Goal: Task Accomplishment & Management: Manage account settings

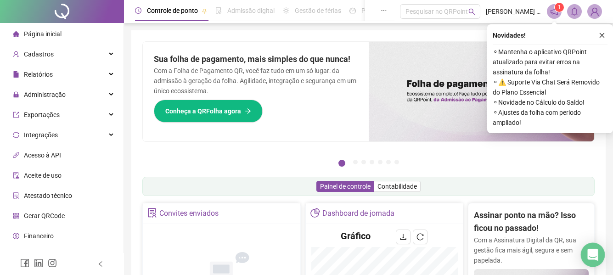
click at [597, 254] on icon "Open Intercom Messenger" at bounding box center [593, 255] width 11 height 12
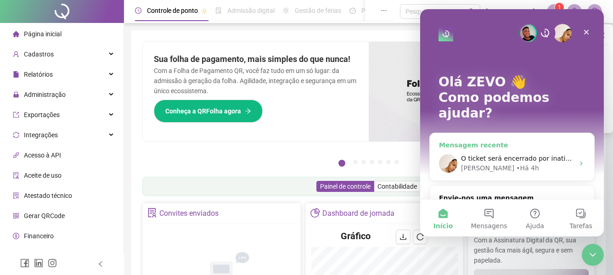
click at [533, 164] on div "[PERSON_NAME] • Há 4h" at bounding box center [517, 169] width 113 height 10
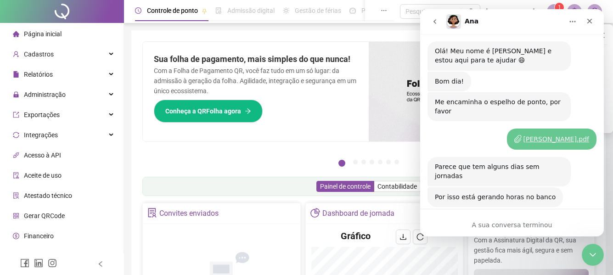
scroll to position [1459, 0]
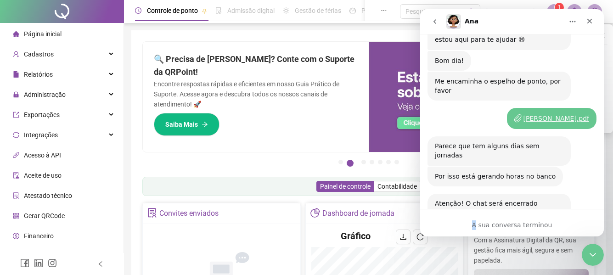
click at [479, 218] on div "A sua conversa terminou" at bounding box center [512, 223] width 184 height 28
click at [442, 219] on div "A sua conversa terminou" at bounding box center [512, 223] width 184 height 28
drag, startPoint x: 526, startPoint y: 224, endPoint x: 531, endPoint y: 230, distance: 7.5
click at [529, 228] on div "A sua conversa terminou" at bounding box center [512, 225] width 184 height 10
click at [514, 233] on div "O ticket será encerrado por inatividade. Caso ainda tenha dúvidas, ou precise d…" at bounding box center [512, 271] width 169 height 76
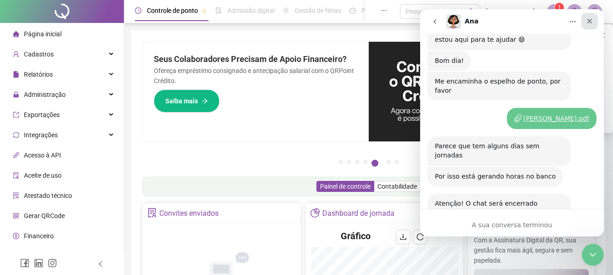
click at [591, 25] on div "Fechar" at bounding box center [590, 21] width 17 height 17
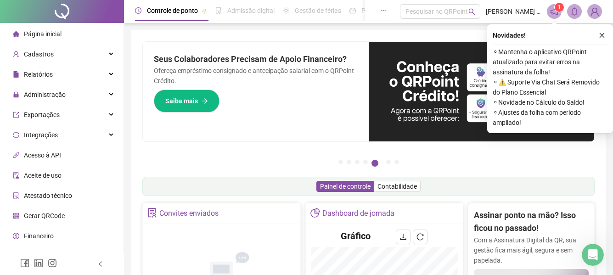
click at [268, 104] on div "Seus Colaboradores Precisam de Apoio Financeiro? Ofereça empréstimo consignado …" at bounding box center [256, 92] width 226 height 100
click at [592, 251] on icon "Abrir mensagem da Intercom" at bounding box center [591, 253] width 6 height 7
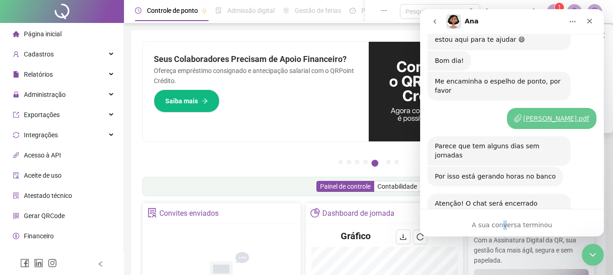
click at [507, 220] on div "A sua conversa terminou" at bounding box center [512, 225] width 184 height 10
click at [495, 233] on div "O ticket será encerrado por inatividade. Caso ainda tenha dúvidas, ou precise d…" at bounding box center [499, 261] width 143 height 56
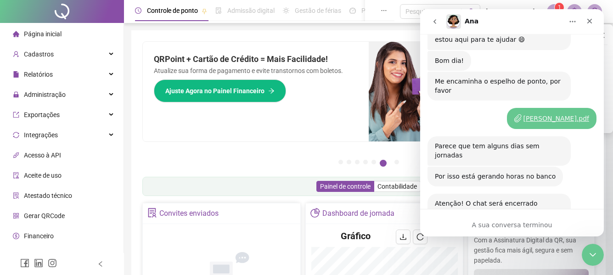
click at [36, 96] on span "Administração" at bounding box center [45, 94] width 42 height 7
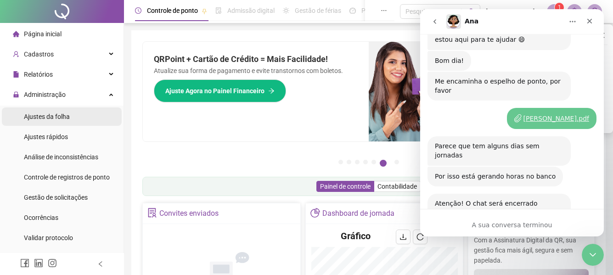
click at [53, 117] on span "Ajustes da folha" at bounding box center [47, 116] width 46 height 7
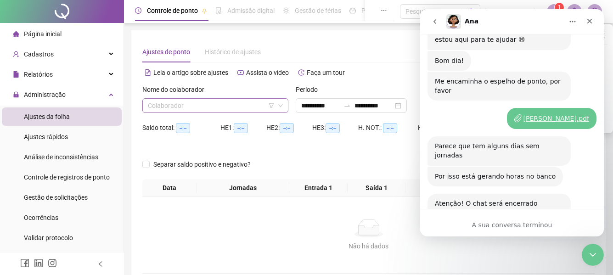
click at [229, 105] on input "search" at bounding box center [211, 106] width 127 height 14
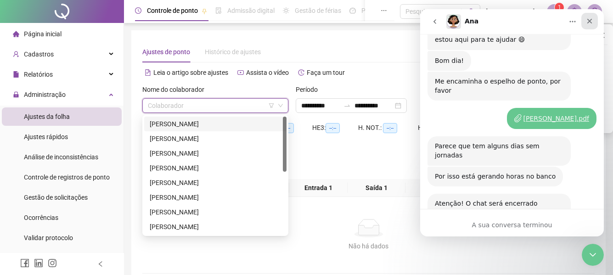
click at [593, 18] on icon "Fechar" at bounding box center [589, 20] width 7 height 7
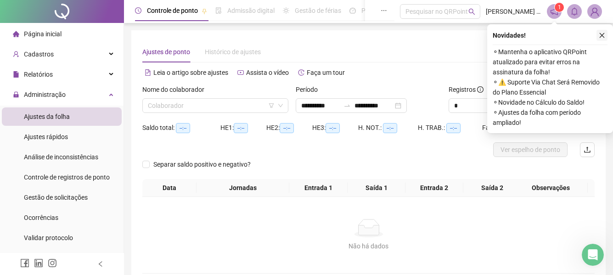
click at [603, 30] on button "button" at bounding box center [602, 35] width 11 height 11
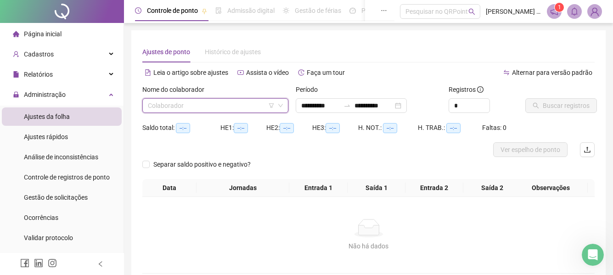
click at [230, 105] on input "search" at bounding box center [211, 106] width 127 height 14
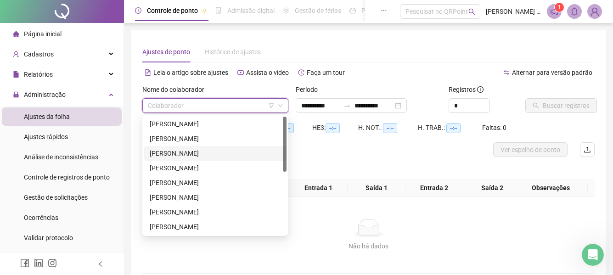
click at [165, 155] on div "[PERSON_NAME]" at bounding box center [215, 153] width 131 height 10
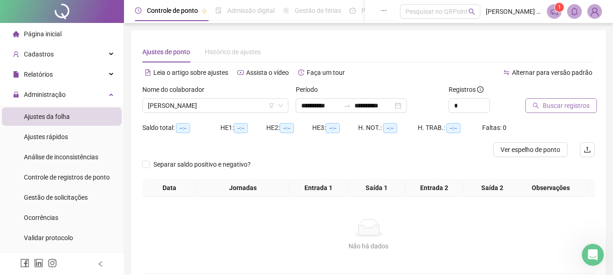
click at [553, 106] on span "Buscar registros" at bounding box center [566, 106] width 47 height 10
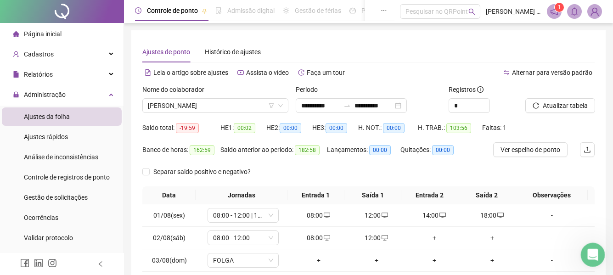
click at [586, 253] on icon "Abrir mensagem da Intercom" at bounding box center [591, 253] width 15 height 15
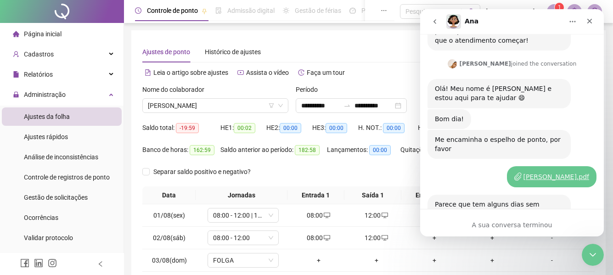
scroll to position [1459, 0]
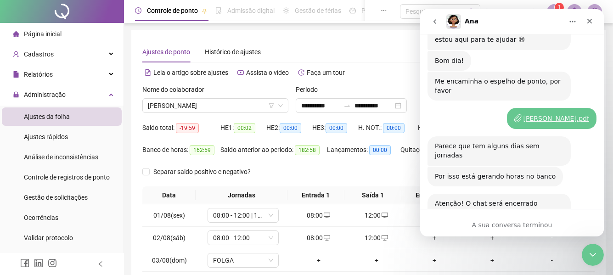
click at [490, 226] on div "A sua conversa terminou" at bounding box center [512, 225] width 184 height 10
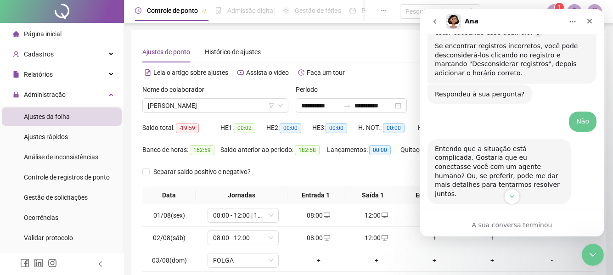
scroll to position [999, 0]
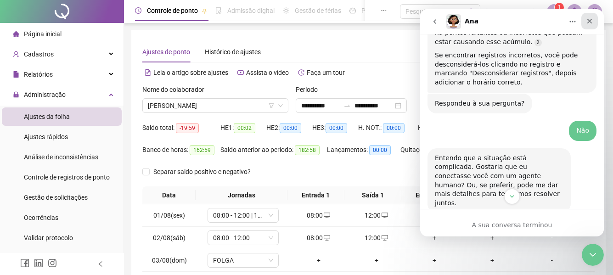
click at [592, 18] on icon "Fechar" at bounding box center [589, 20] width 7 height 7
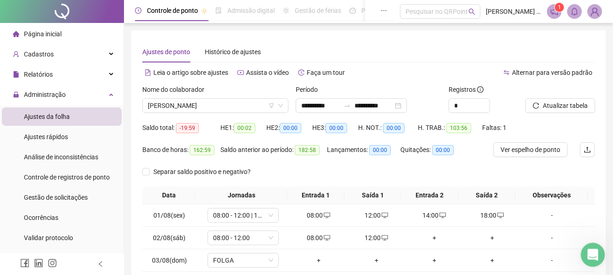
click at [593, 251] on icon "Abrir mensagem da Intercom" at bounding box center [591, 253] width 15 height 15
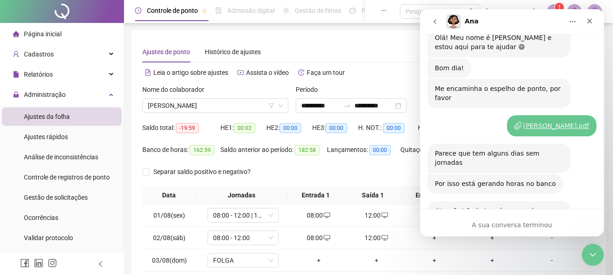
scroll to position [1459, 0]
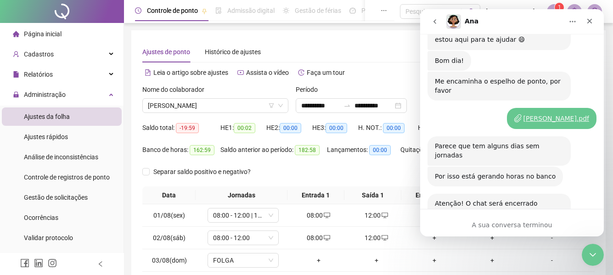
click at [434, 24] on icon "go back" at bounding box center [434, 21] width 7 height 7
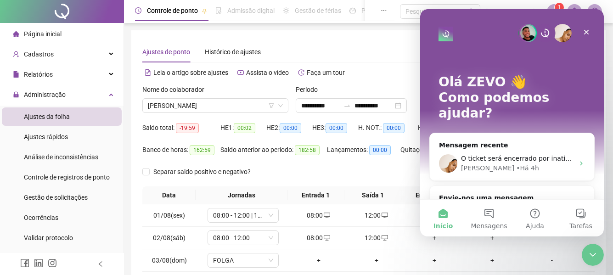
scroll to position [0, 0]
click at [486, 220] on button "Mensagens" at bounding box center [489, 218] width 46 height 37
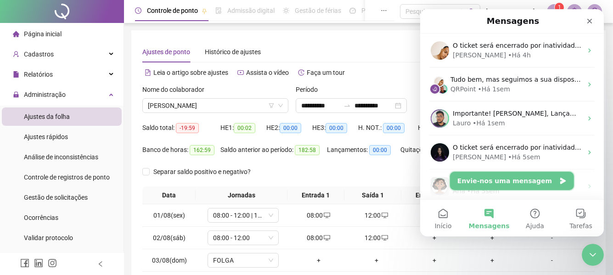
click at [508, 184] on button "Envie-nos uma mensagem" at bounding box center [512, 181] width 124 height 18
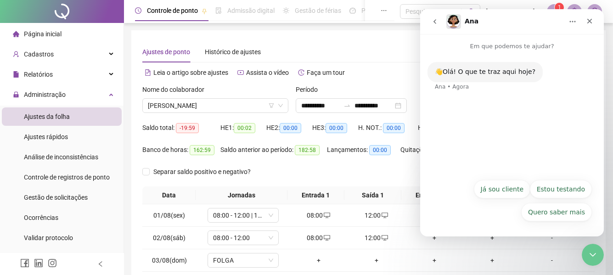
click at [441, 23] on button "go back" at bounding box center [434, 21] width 17 height 17
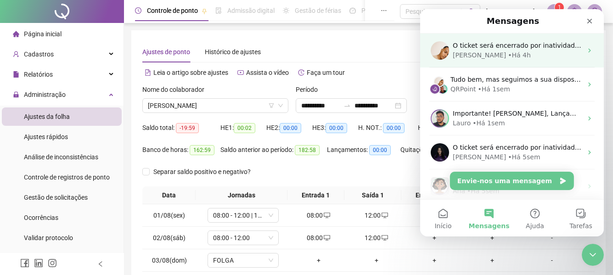
click at [519, 50] on div "O ticket será encerrado por inatividade. Caso ainda tenha dúvidas, ou precise d…" at bounding box center [518, 50] width 130 height 19
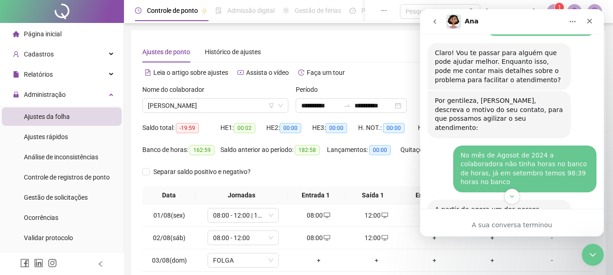
scroll to position [1183, 0]
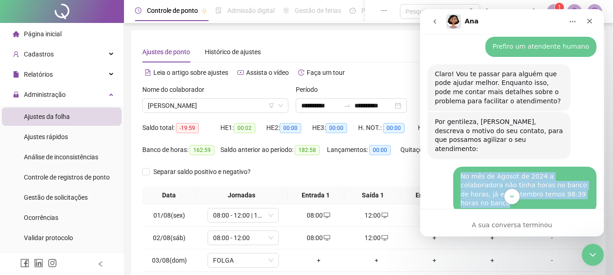
drag, startPoint x: 458, startPoint y: 101, endPoint x: 565, endPoint y: 125, distance: 110.3
click at [565, 172] on div "No mês de Agosot de 2024 a colaboradora não tinha horas no banco de horas, já e…" at bounding box center [525, 190] width 129 height 36
copy div "No mês de Agosot de 2024 a colaboradora não tinha horas no banco de horas, já e…"
click at [436, 24] on icon "go back" at bounding box center [434, 21] width 7 height 7
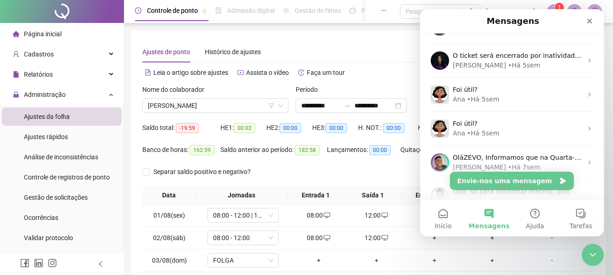
scroll to position [0, 0]
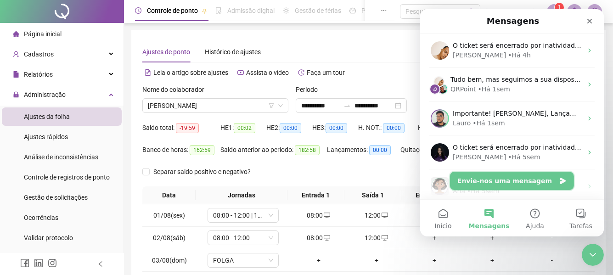
click at [531, 188] on button "Envie-nos uma mensagem" at bounding box center [512, 181] width 124 height 18
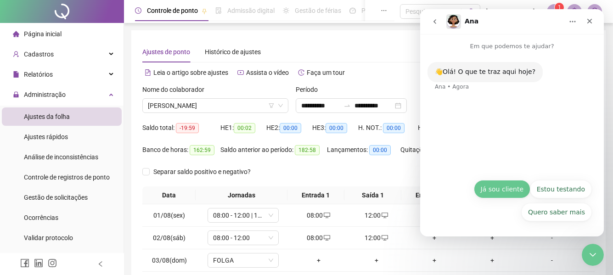
click at [506, 192] on button "Já sou cliente" at bounding box center [502, 189] width 57 height 18
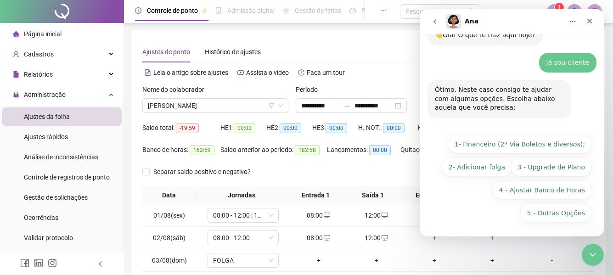
scroll to position [38, 0]
click at [483, 199] on div "5 - Outras Opções 1- Financeiro (2ª Via Boletos e diversos); 2- Adicionar folga…" at bounding box center [512, 180] width 160 height 92
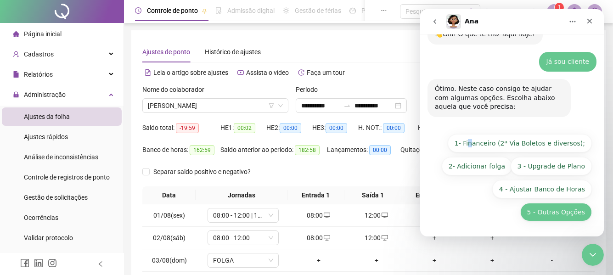
click at [558, 209] on button "5 - Outras Opções" at bounding box center [556, 212] width 72 height 18
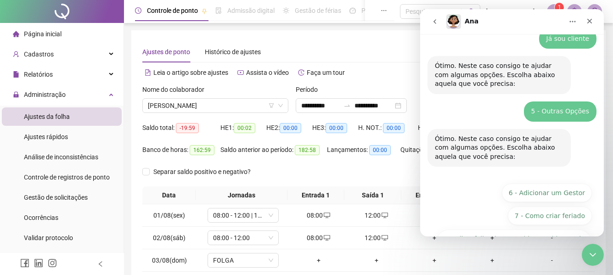
scroll to position [164, 0]
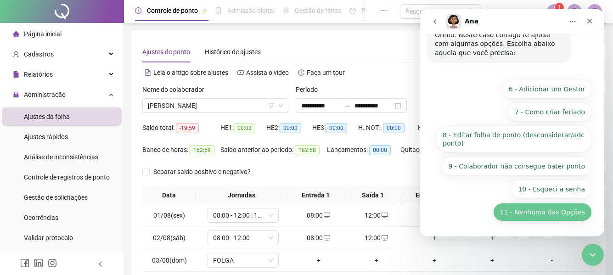
click at [550, 213] on button "11 - Nenhuma das Opções" at bounding box center [542, 212] width 99 height 18
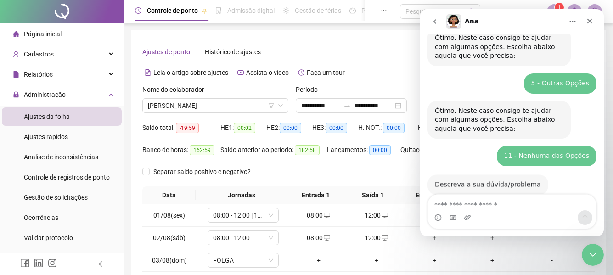
scroll to position [107, 0]
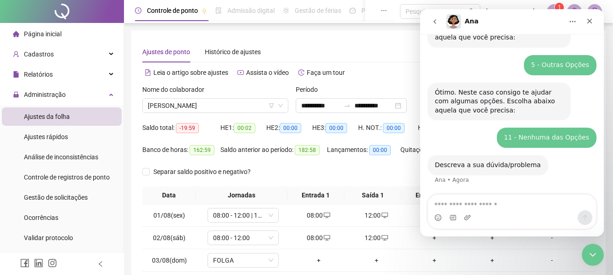
type textarea "**********"
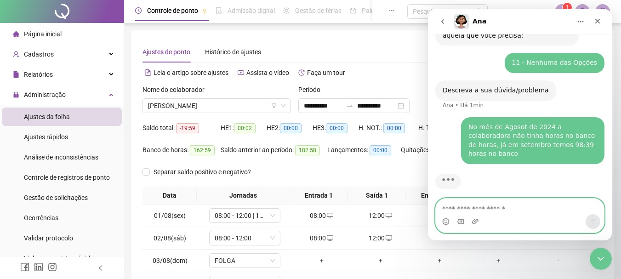
scroll to position [178, 0]
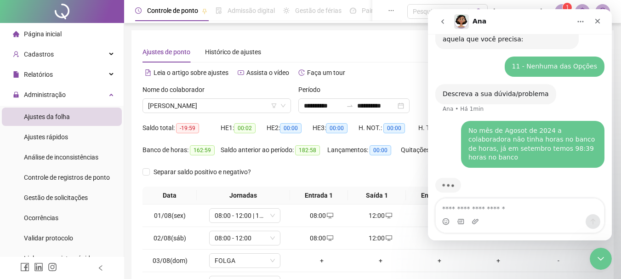
click at [278, 175] on div "Separar saldo positivo e negativo?" at bounding box center [372, 175] width 460 height 22
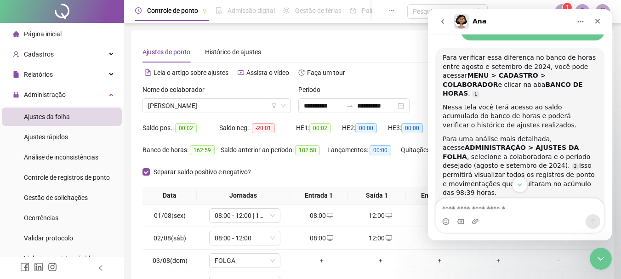
scroll to position [355, 0]
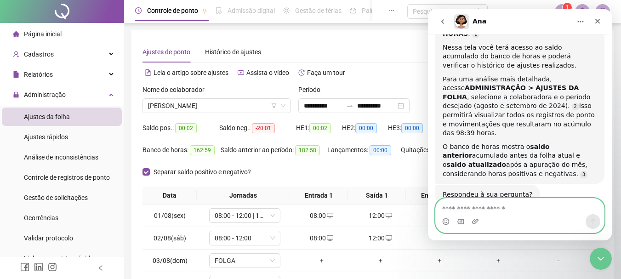
click at [494, 209] on textarea "Envie uma mensagem..." at bounding box center [519, 206] width 168 height 16
type textarea "***"
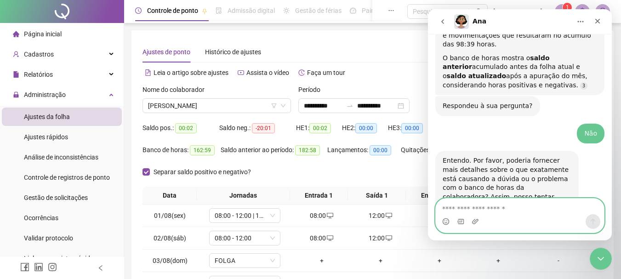
scroll to position [446, 0]
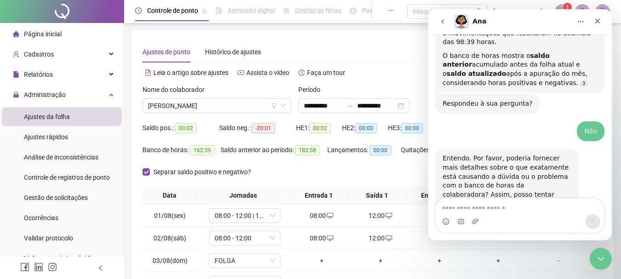
click at [564, 170] on div "Entendo. Por favor, poderia fornecer mais detalhes sobre o que exatamente está …" at bounding box center [506, 181] width 129 height 54
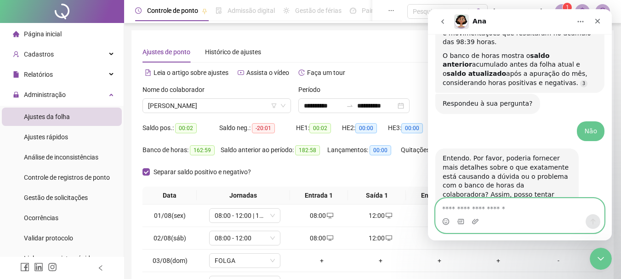
click at [483, 210] on textarea "Envie uma mensagem..." at bounding box center [519, 206] width 168 height 16
paste textarea "**********"
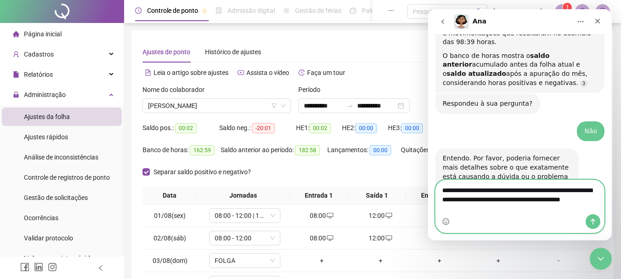
scroll to position [464, 0]
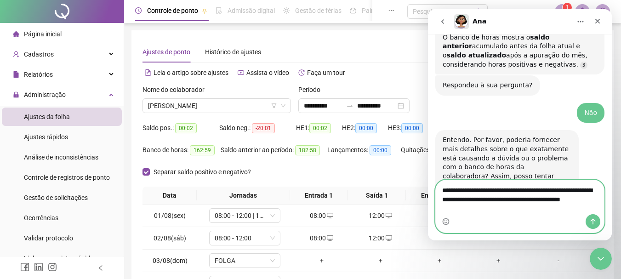
type textarea "**********"
click at [589, 221] on icon "Enviar mensagem…" at bounding box center [592, 221] width 7 height 7
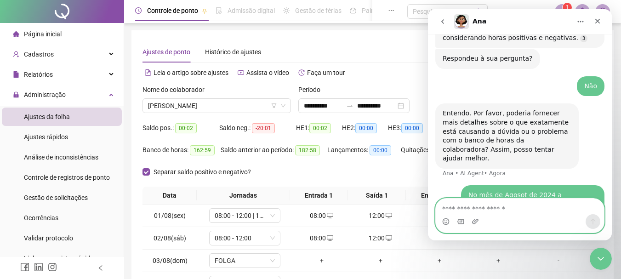
scroll to position [520, 0]
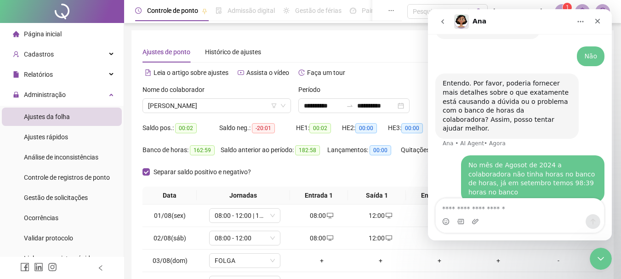
click at [366, 54] on div "Ajustes de ponto Histórico de ajustes" at bounding box center [372, 51] width 460 height 21
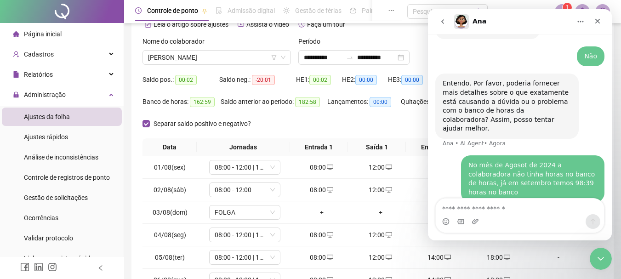
scroll to position [92, 0]
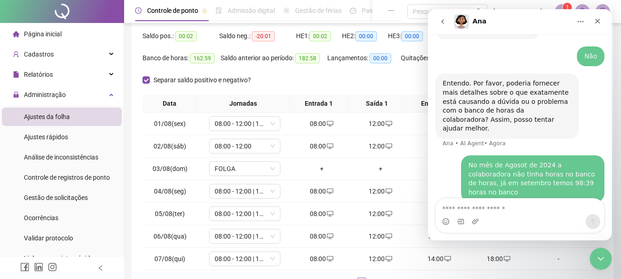
click at [278, 77] on div "Separar saldo positivo e negativo?" at bounding box center [372, 84] width 460 height 22
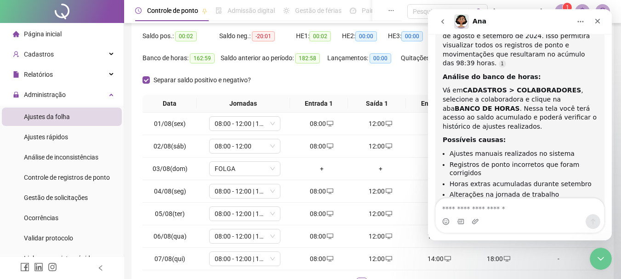
scroll to position [783, 0]
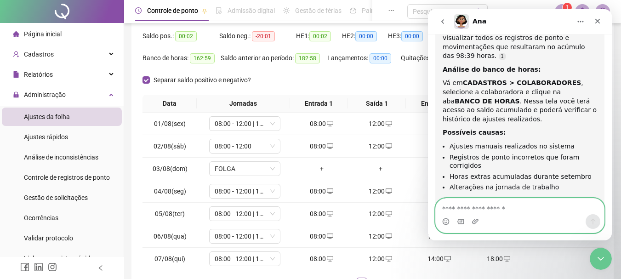
click at [501, 206] on textarea "Envie uma mensagem..." at bounding box center [519, 206] width 168 height 16
type textarea "***"
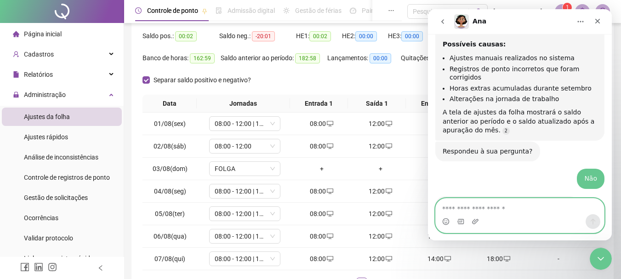
scroll to position [874, 0]
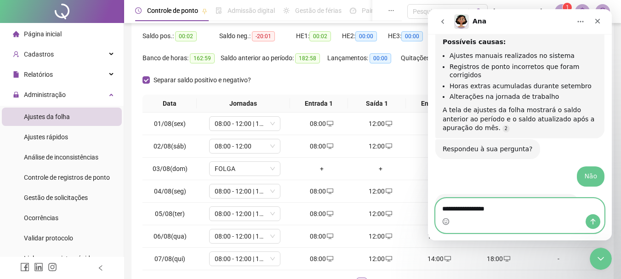
type textarea "**********"
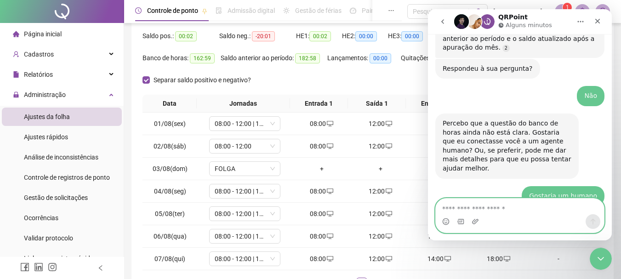
scroll to position [1020, 0]
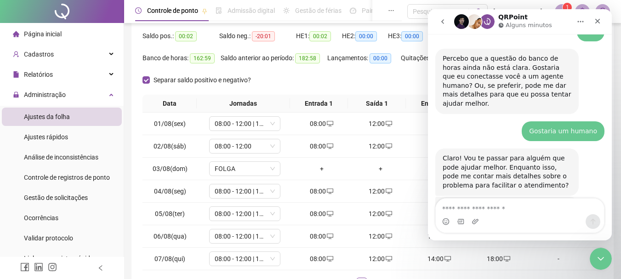
click at [481, 215] on div "Messenger da Intercom" at bounding box center [519, 221] width 168 height 15
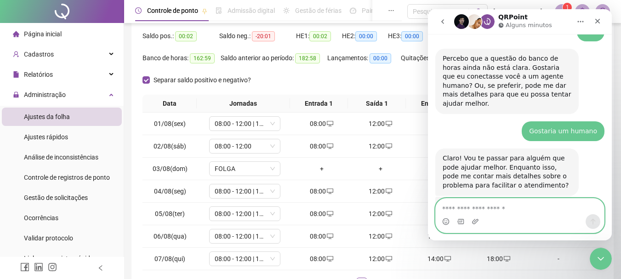
click at [501, 205] on textarea "Envie uma mensagem..." at bounding box center [519, 206] width 168 height 16
paste textarea "**********"
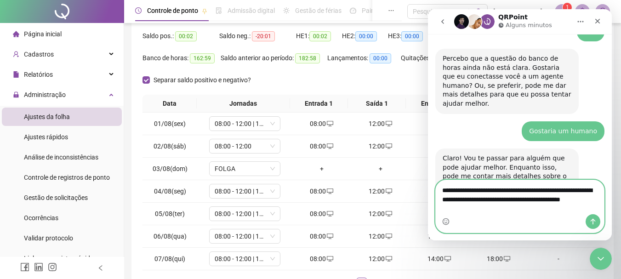
scroll to position [1039, 0]
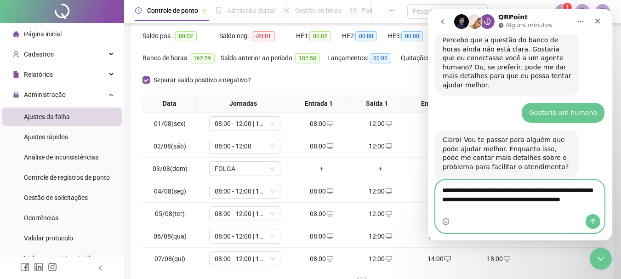
type textarea "**********"
click at [597, 226] on button "Enviar mensagem…" at bounding box center [592, 221] width 15 height 15
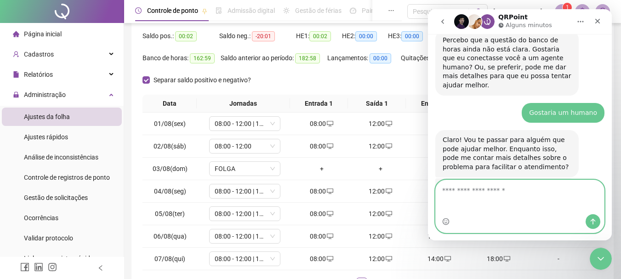
scroll to position [1066, 0]
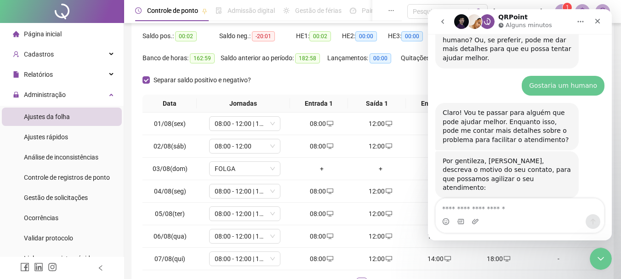
click at [467, 275] on img "Messenger da Intercom" at bounding box center [463, 283] width 7 height 7
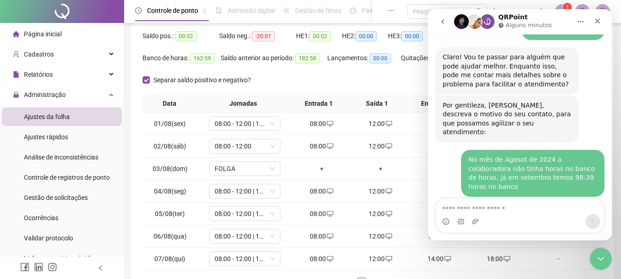
scroll to position [1120, 0]
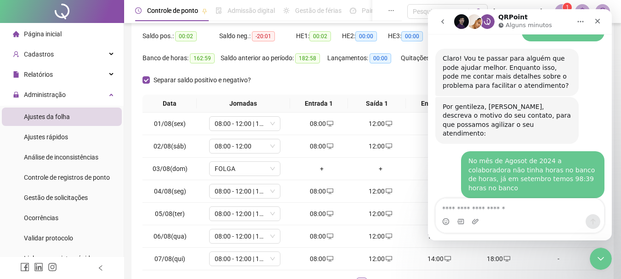
click at [467, 275] on img "Messenger da Intercom" at bounding box center [463, 284] width 7 height 7
click at [473, 275] on img "Messenger da Intercom" at bounding box center [468, 284] width 7 height 7
click at [304, 80] on div "Separar saldo positivo e negativo?" at bounding box center [372, 84] width 460 height 22
click at [599, 23] on icon "Fechar" at bounding box center [597, 21] width 5 height 5
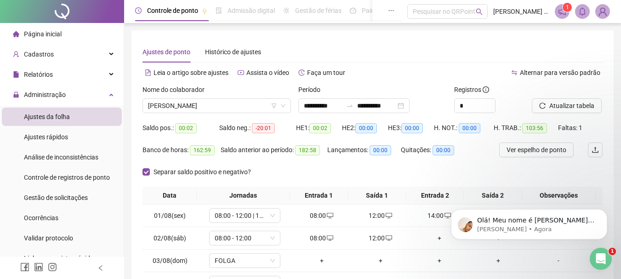
scroll to position [1187, 0]
click at [523, 229] on p "[PERSON_NAME] • Agora" at bounding box center [536, 229] width 119 height 8
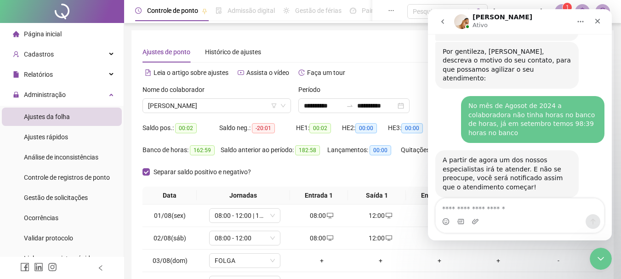
scroll to position [1193, 0]
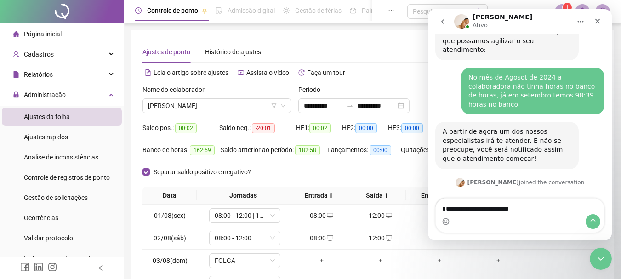
type textarea "**********"
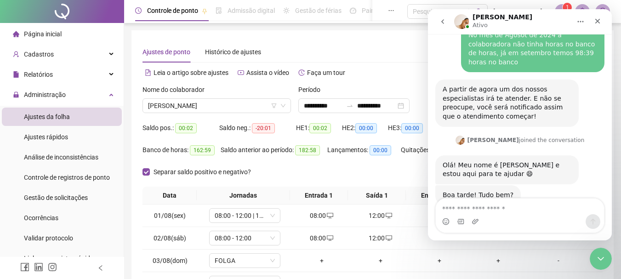
scroll to position [1236, 0]
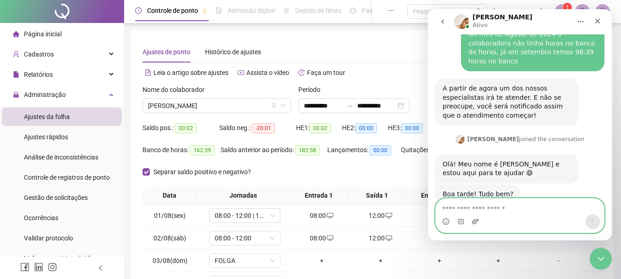
click at [478, 222] on icon "Carregar anexo" at bounding box center [474, 221] width 7 height 7
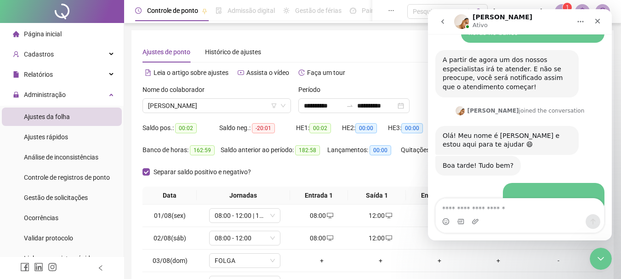
click at [354, 81] on div "Leia o artigo sobre ajustes Assista o vídeo Faça um tour" at bounding box center [257, 77] width 230 height 15
click at [392, 90] on div "Período" at bounding box center [372, 92] width 148 height 14
click at [596, 259] on icon "Fechar mensagem da Intercom" at bounding box center [599, 257] width 11 height 11
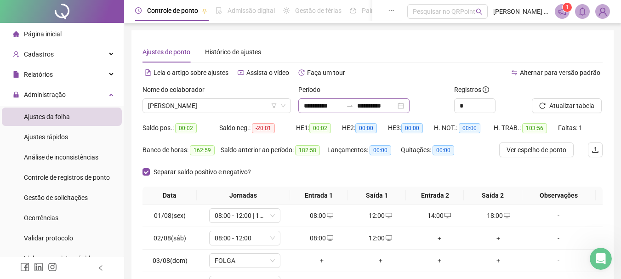
click at [409, 105] on div "**********" at bounding box center [353, 105] width 111 height 15
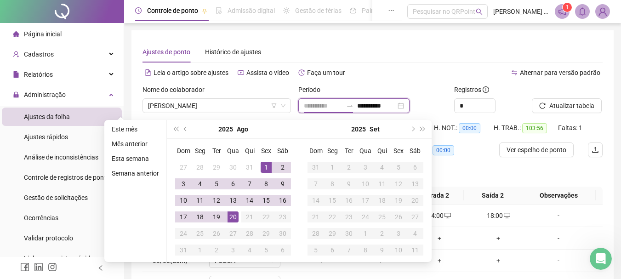
type input "**********"
click at [263, 166] on div "1" at bounding box center [265, 167] width 11 height 11
click at [185, 130] on span "prev-year" at bounding box center [186, 129] width 5 height 5
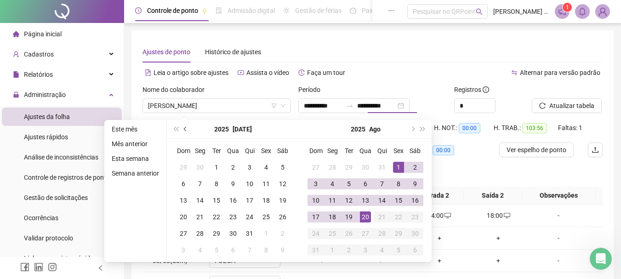
click at [185, 130] on span "prev-year" at bounding box center [186, 129] width 5 height 5
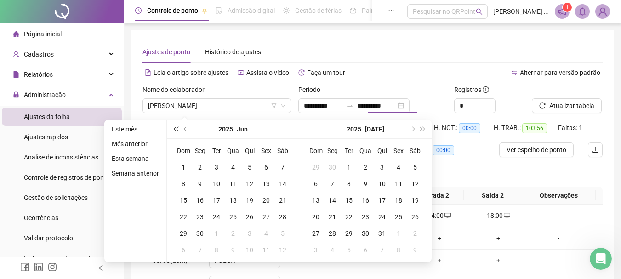
click at [175, 131] on button "super-prev-year" at bounding box center [175, 129] width 10 height 18
click at [413, 128] on span "next-year" at bounding box center [412, 129] width 5 height 5
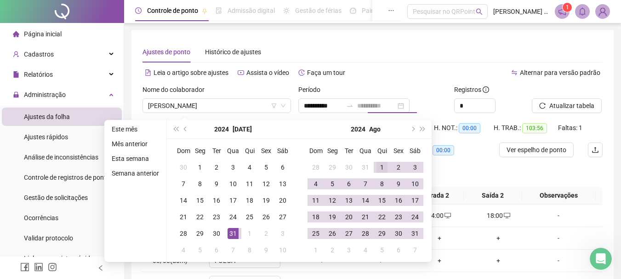
type input "**********"
click at [383, 165] on div "1" at bounding box center [381, 167] width 11 height 11
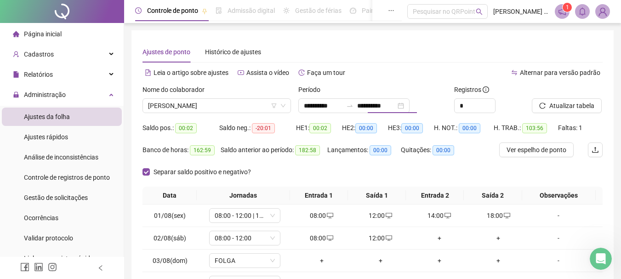
type input "**********"
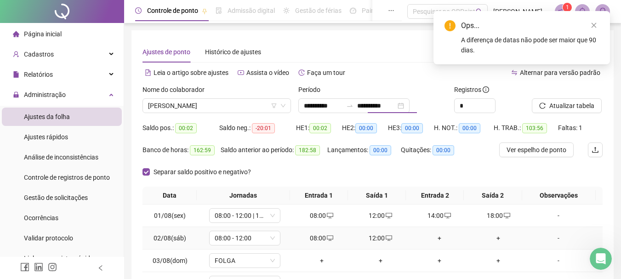
type input "**********"
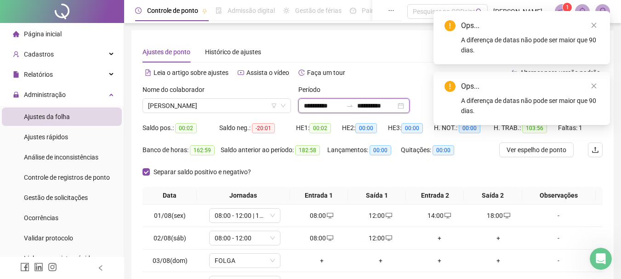
click at [396, 106] on input "**********" at bounding box center [376, 106] width 39 height 10
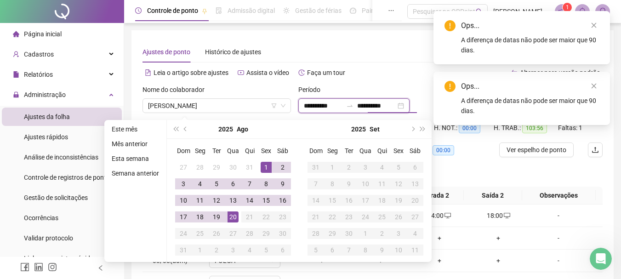
click at [409, 106] on div "**********" at bounding box center [353, 105] width 111 height 15
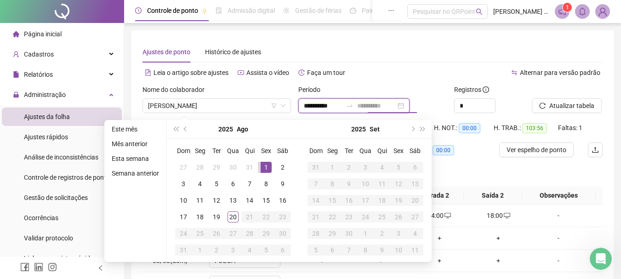
type input "**********"
click at [261, 164] on div "1" at bounding box center [265, 167] width 11 height 11
click at [177, 127] on span "super-prev-year" at bounding box center [175, 129] width 5 height 5
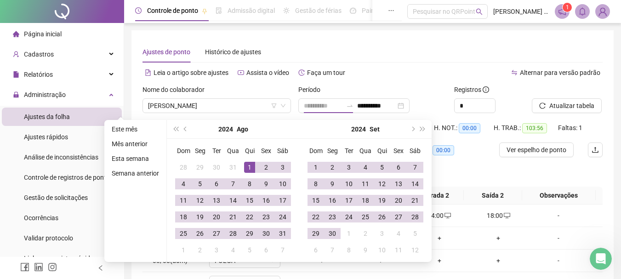
click at [253, 164] on div "1" at bounding box center [249, 167] width 11 height 11
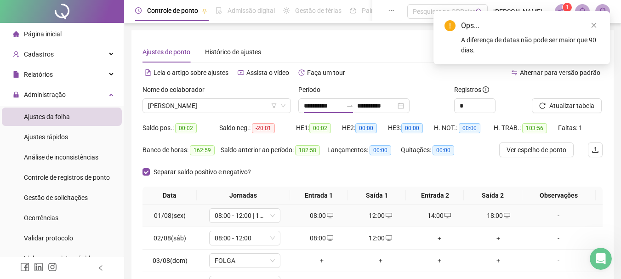
type input "**********"
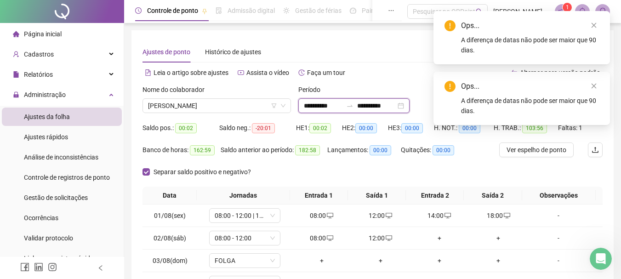
click at [396, 106] on input "**********" at bounding box center [376, 106] width 39 height 10
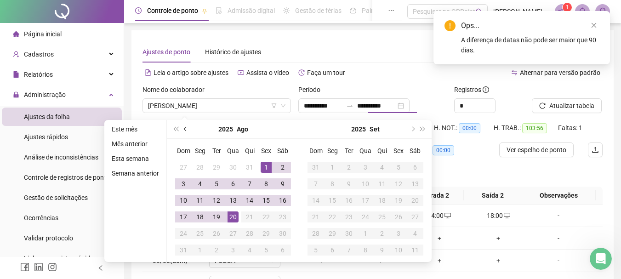
click at [184, 129] on span "prev-year" at bounding box center [186, 129] width 5 height 5
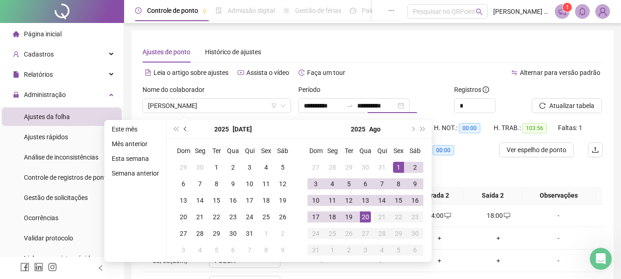
click at [181, 130] on button "prev-year" at bounding box center [186, 129] width 10 height 18
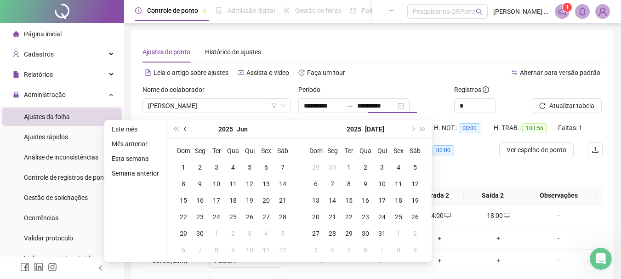
click at [181, 130] on button "prev-year" at bounding box center [186, 129] width 10 height 18
click at [176, 131] on button "super-prev-year" at bounding box center [175, 129] width 10 height 18
click at [413, 131] on button "next-year" at bounding box center [412, 129] width 10 height 18
click at [411, 131] on span "next-year" at bounding box center [412, 129] width 5 height 5
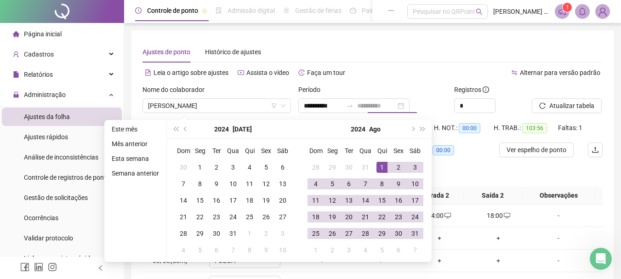
type input "**********"
click at [384, 167] on div "1" at bounding box center [381, 167] width 11 height 11
click at [410, 231] on div "31" at bounding box center [414, 233] width 11 height 11
type input "**********"
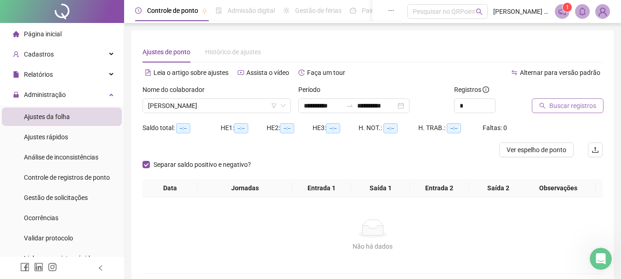
click at [567, 107] on span "Buscar registros" at bounding box center [572, 106] width 47 height 10
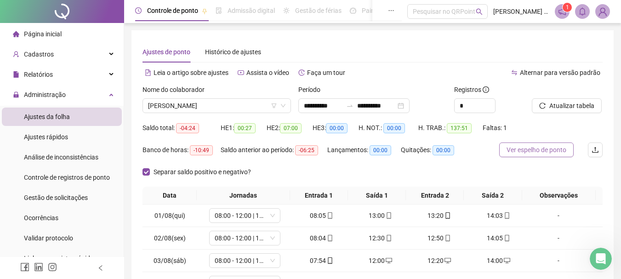
click at [546, 154] on span "Ver espelho de ponto" at bounding box center [536, 150] width 60 height 10
click at [607, 263] on div "Abrir mensagem da Intercom" at bounding box center [599, 257] width 30 height 30
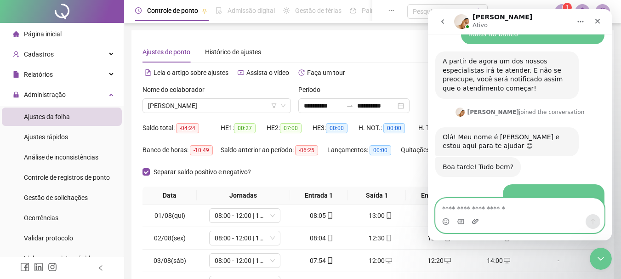
click at [474, 222] on icon "Carregar anexo" at bounding box center [474, 221] width 7 height 7
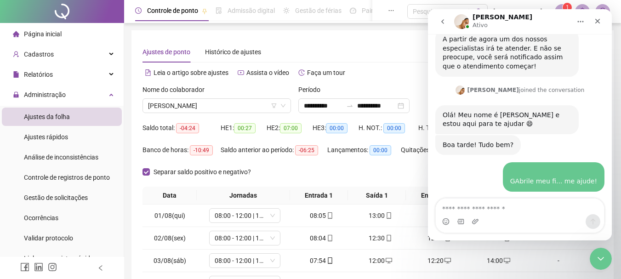
click at [272, 45] on div "Ajustes de ponto Histórico de ajustes" at bounding box center [372, 51] width 460 height 21
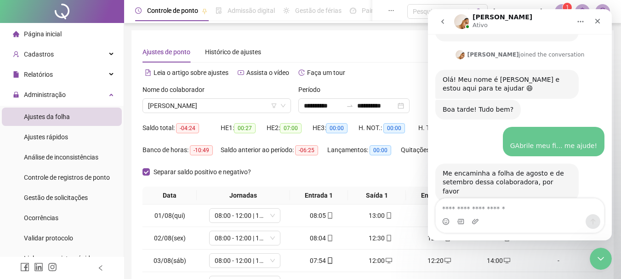
scroll to position [1341, 0]
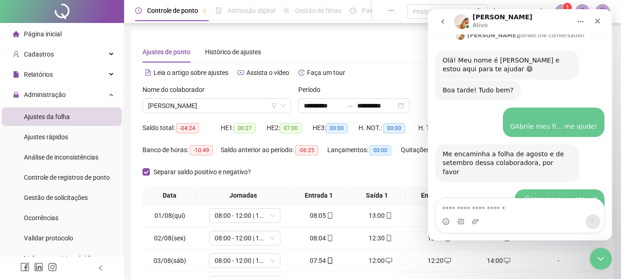
click at [556, 223] on div "Messenger da Intercom" at bounding box center [519, 221] width 168 height 15
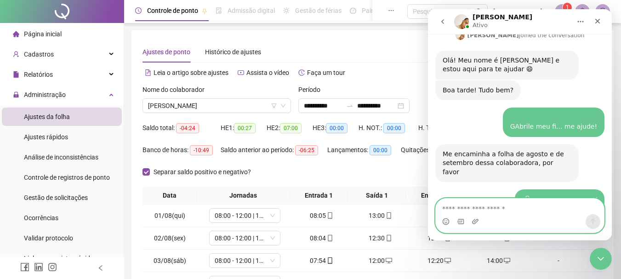
click at [522, 211] on textarea "Envie uma mensagem..." at bounding box center [519, 206] width 168 height 16
type textarea "**********"
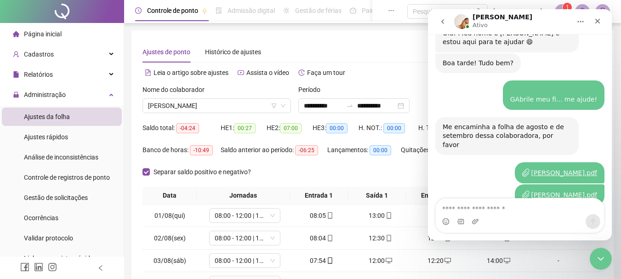
click at [355, 51] on div "Ajustes de ponto Histórico de ajustes" at bounding box center [372, 51] width 460 height 21
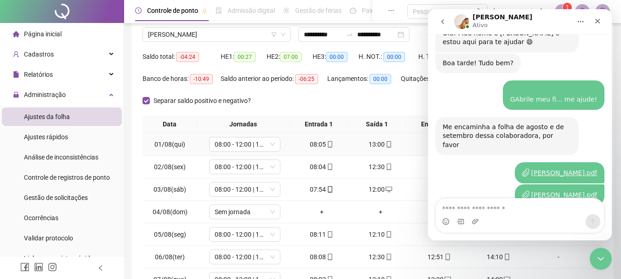
scroll to position [92, 0]
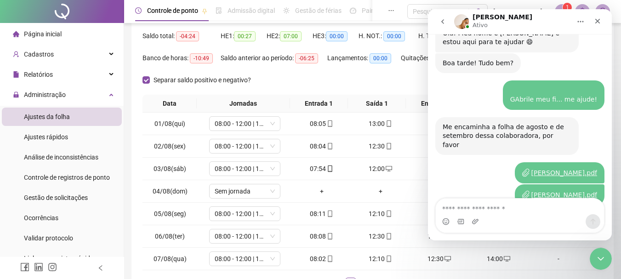
click at [316, 80] on div "Separar saldo positivo e negativo?" at bounding box center [372, 84] width 460 height 22
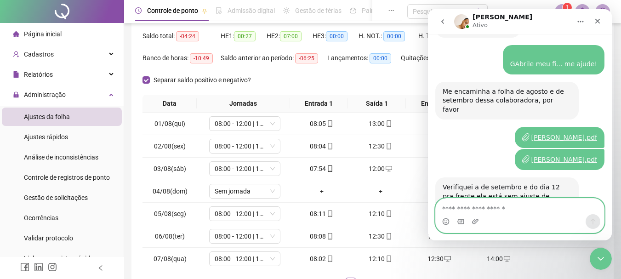
click at [536, 210] on textarea "Envie uma mensagem..." at bounding box center [519, 206] width 168 height 16
type textarea "**********"
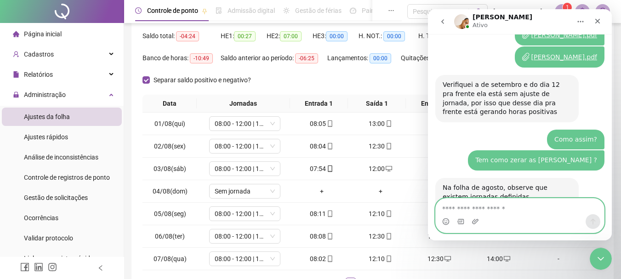
scroll to position [1508, 0]
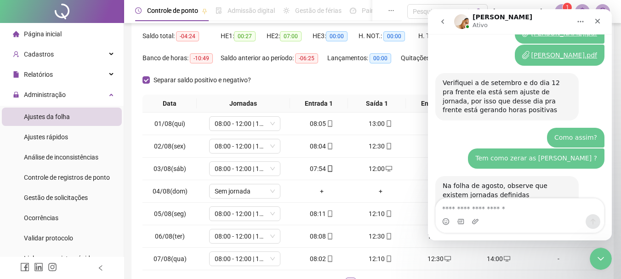
click at [535, 217] on img "Gabriel diz…" at bounding box center [503, 253] width 123 height 73
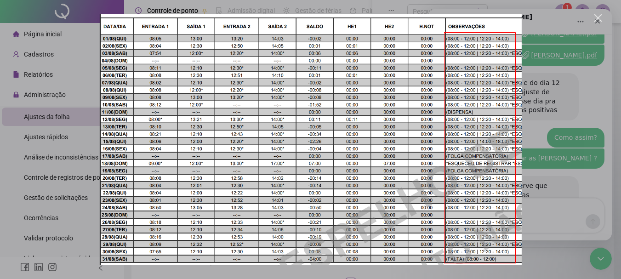
click at [599, 20] on div "Fechar" at bounding box center [598, 18] width 9 height 9
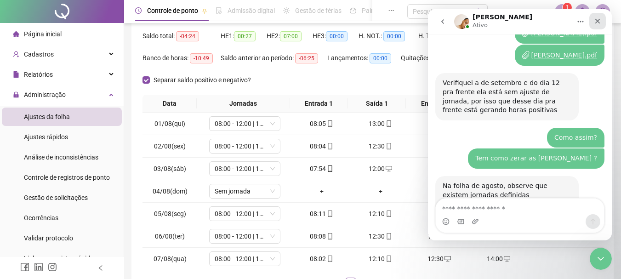
scroll to position [1509, 0]
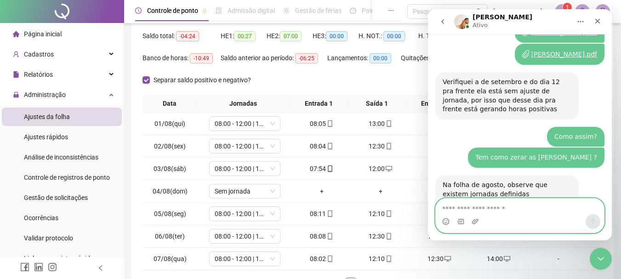
click at [472, 209] on textarea "Envie uma mensagem..." at bounding box center [519, 206] width 168 height 16
type textarea "*"
type textarea "******"
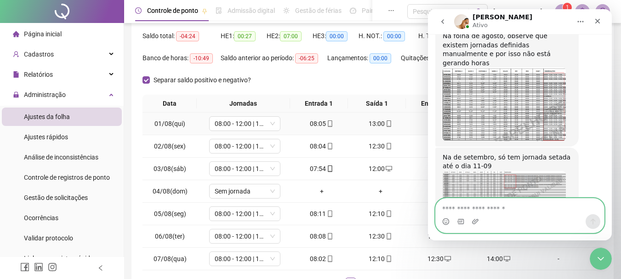
scroll to position [1653, 0]
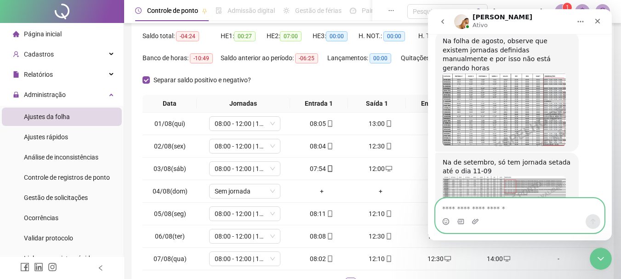
click at [477, 208] on textarea "Envie uma mensagem..." at bounding box center [519, 206] width 168 height 16
type textarea "**********"
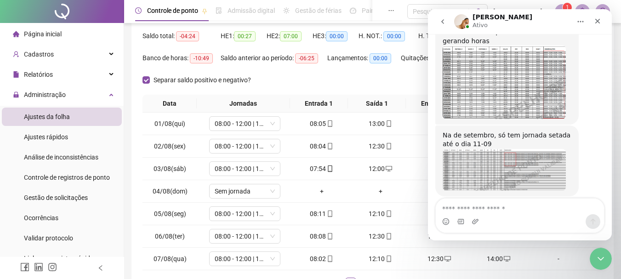
click at [473, 149] on img "Gabriel diz…" at bounding box center [503, 170] width 123 height 42
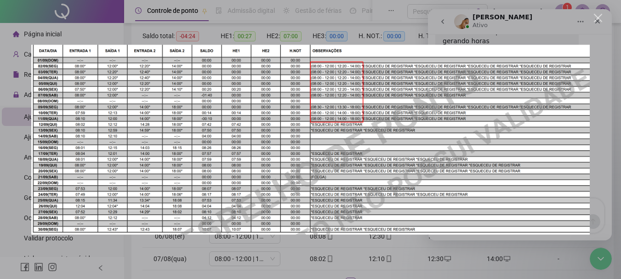
scroll to position [0, 0]
click at [597, 14] on div "Fechar" at bounding box center [598, 18] width 9 height 9
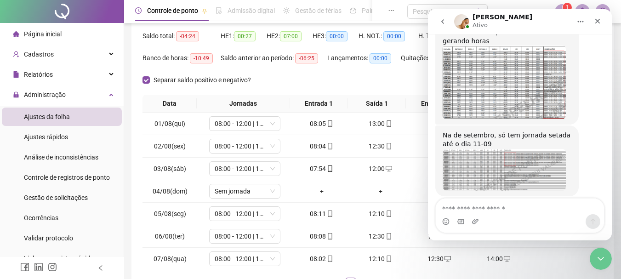
scroll to position [1678, 0]
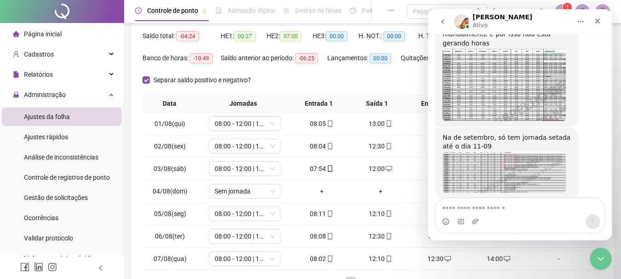
click at [516, 214] on div "Messenger da Intercom" at bounding box center [519, 221] width 168 height 15
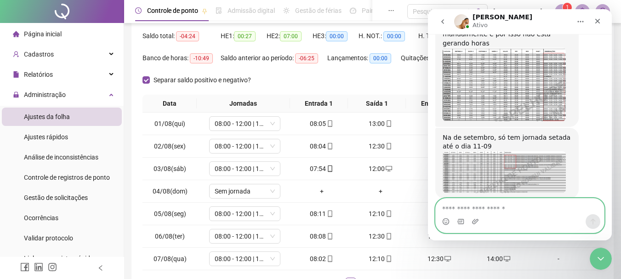
click at [516, 212] on textarea "Envie uma mensagem..." at bounding box center [519, 206] width 168 height 16
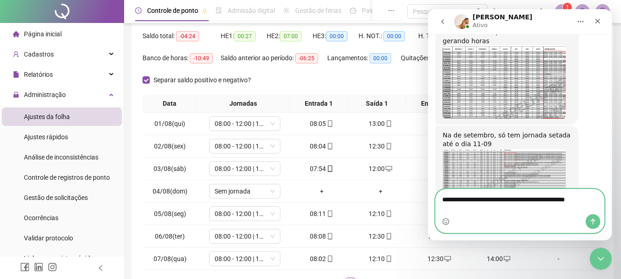
type textarea "**********"
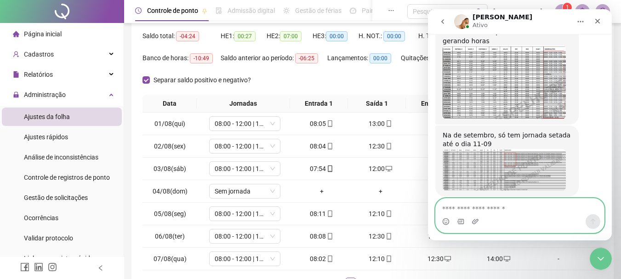
scroll to position [1710, 0]
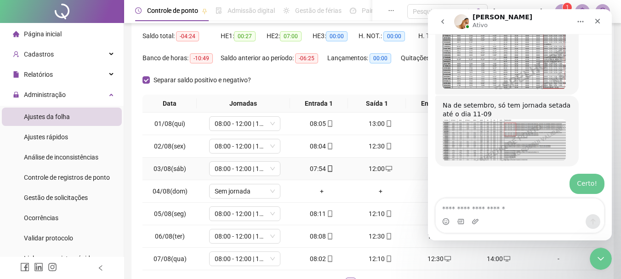
click at [298, 170] on div "07:54" at bounding box center [321, 169] width 51 height 10
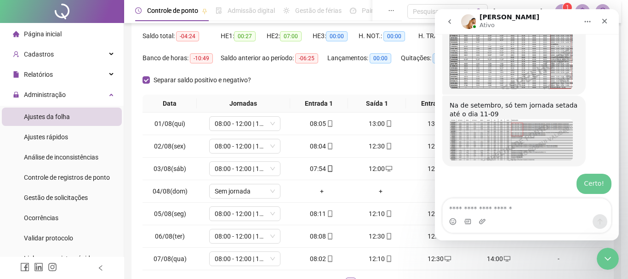
type input "**********"
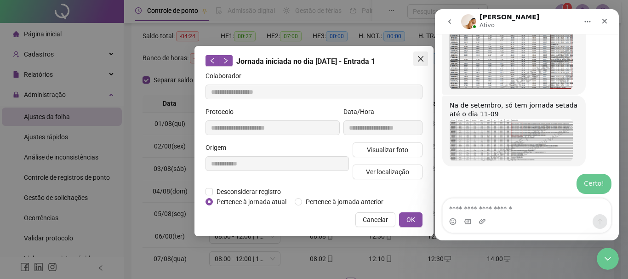
click at [421, 60] on icon "close" at bounding box center [421, 59] width 6 height 6
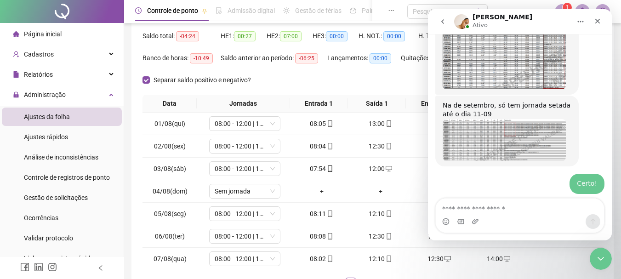
click at [356, 76] on div "Separar saldo positivo e negativo?" at bounding box center [372, 84] width 460 height 22
click at [600, 19] on icon "Fechar" at bounding box center [597, 20] width 7 height 7
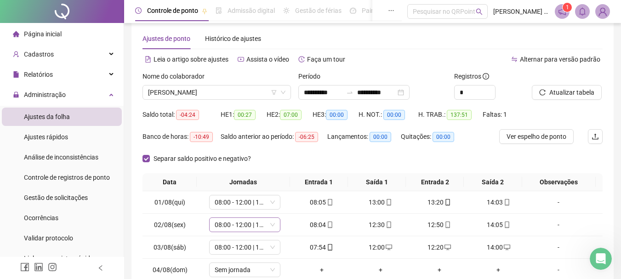
scroll to position [0, 0]
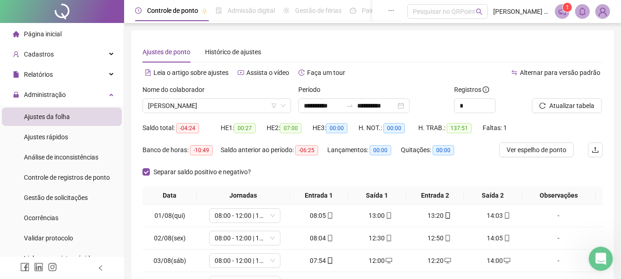
click at [596, 256] on icon "Abrir mensagem da Intercom" at bounding box center [599, 257] width 15 height 15
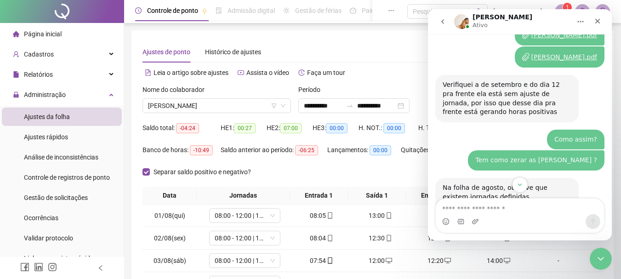
scroll to position [1644, 0]
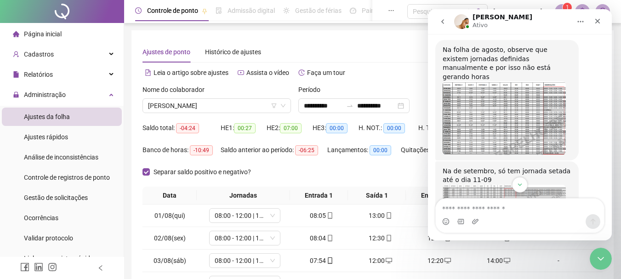
click at [520, 185] on img "Gabriel diz…" at bounding box center [503, 206] width 123 height 42
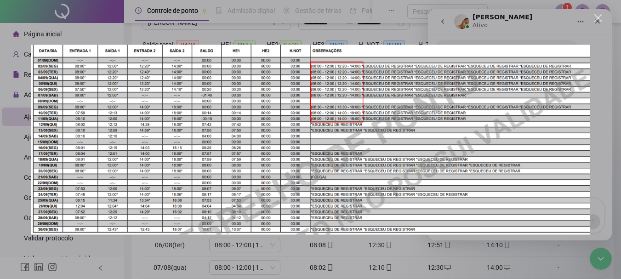
scroll to position [92, 0]
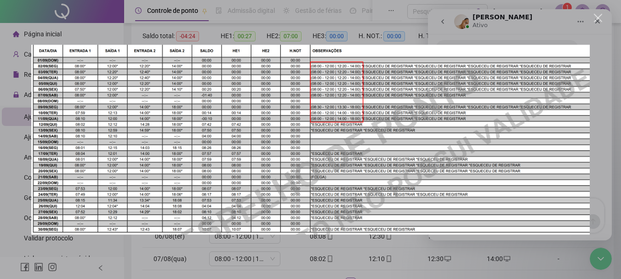
click at [593, 15] on div "Messenger da Intercom" at bounding box center [310, 139] width 621 height 279
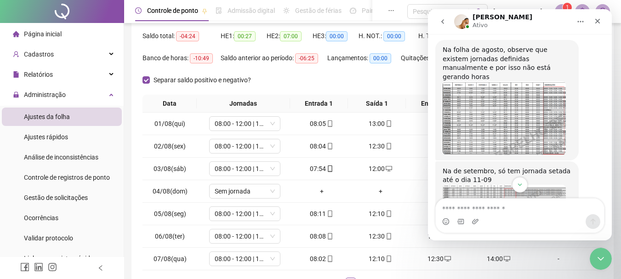
click at [271, 74] on div "Separar saldo positivo e negativo?" at bounding box center [372, 84] width 460 height 22
click at [593, 20] on div "Fechar" at bounding box center [597, 21] width 17 height 17
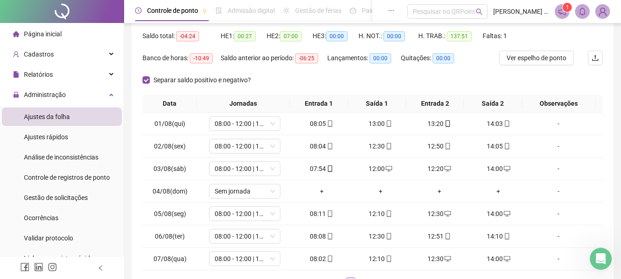
click at [451, 82] on div "Separar saldo positivo e negativo?" at bounding box center [372, 84] width 460 height 22
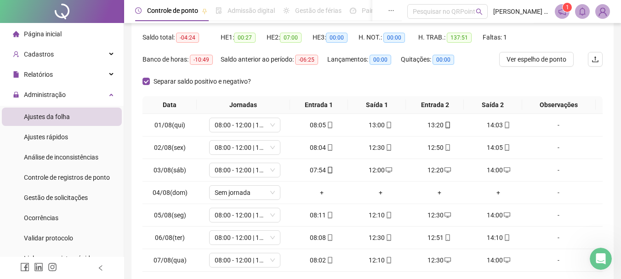
scroll to position [138, 0]
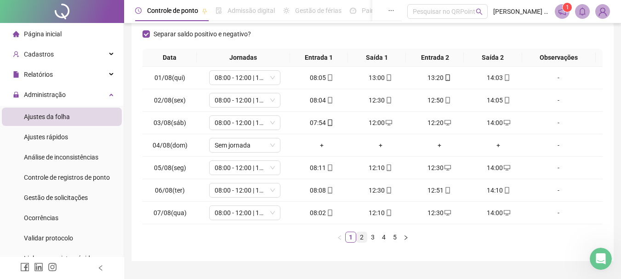
click at [363, 236] on link "2" at bounding box center [361, 237] width 10 height 10
click at [264, 170] on span "08:00 - 12:00 | 12:20 - 14:00" at bounding box center [245, 168] width 60 height 14
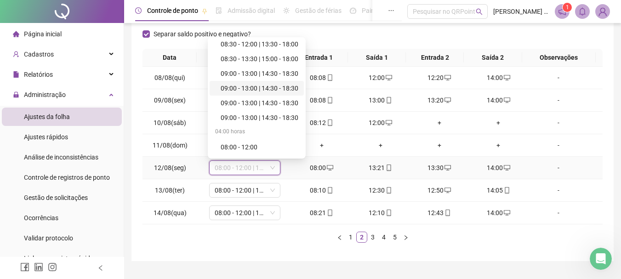
scroll to position [46, 0]
click at [243, 60] on div "08:30 - 12:00 | 13:30 - 18:00" at bounding box center [259, 59] width 78 height 10
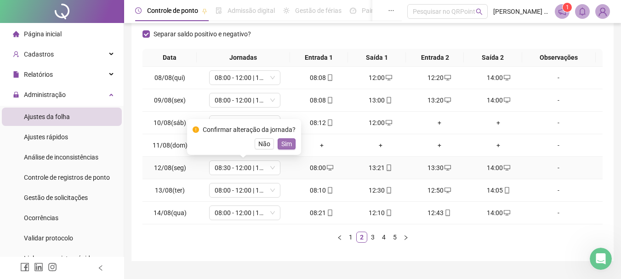
click at [288, 143] on span "Sim" at bounding box center [286, 144] width 11 height 10
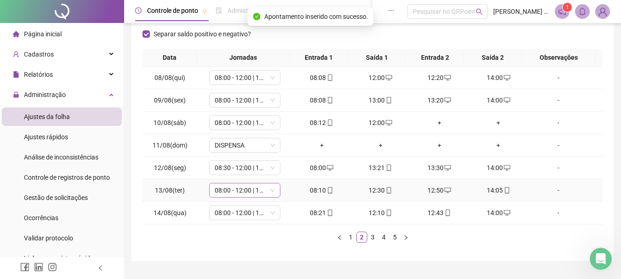
click at [259, 189] on span "08:00 - 12:00 | 12:20 - 14:00" at bounding box center [245, 190] width 60 height 14
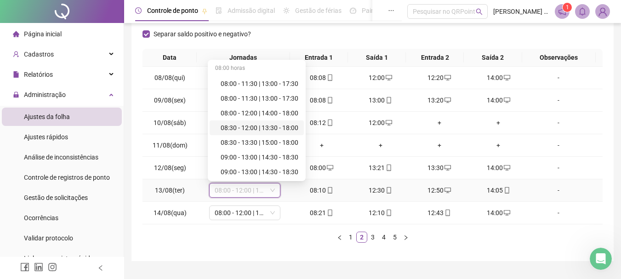
click at [277, 130] on div "08:30 - 12:00 | 13:30 - 18:00" at bounding box center [259, 128] width 78 height 10
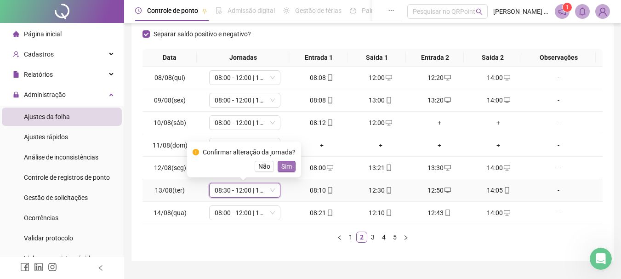
click at [285, 164] on span "Sim" at bounding box center [286, 166] width 11 height 10
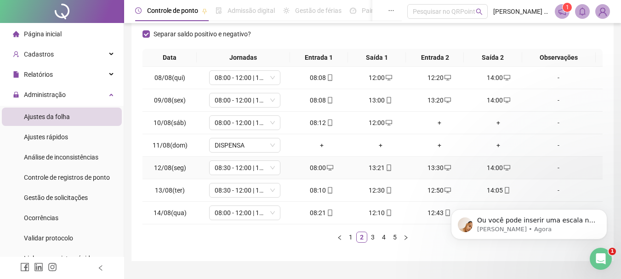
scroll to position [0, 0]
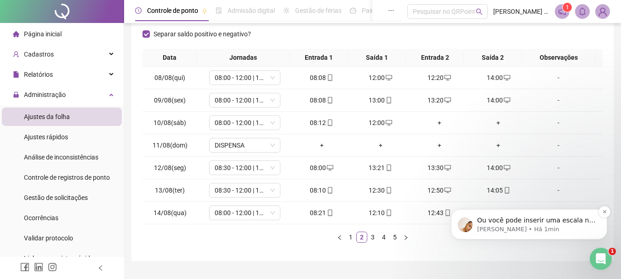
click at [555, 228] on p "[PERSON_NAME] • Há 1min" at bounding box center [536, 229] width 119 height 8
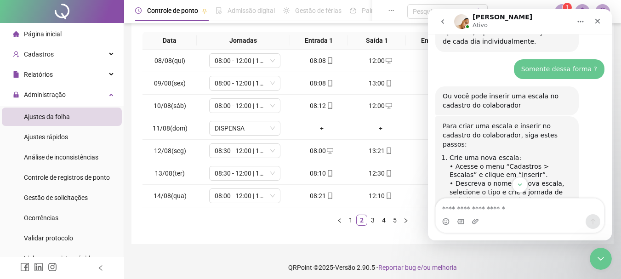
scroll to position [159, 0]
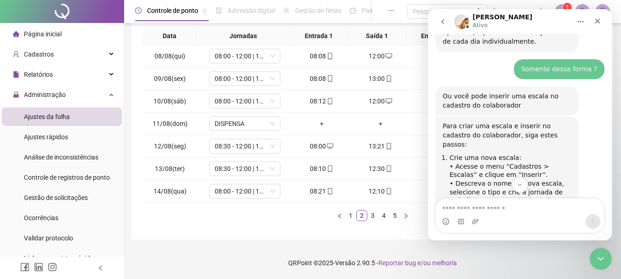
click at [494, 215] on div "Messenger da Intercom" at bounding box center [519, 221] width 168 height 15
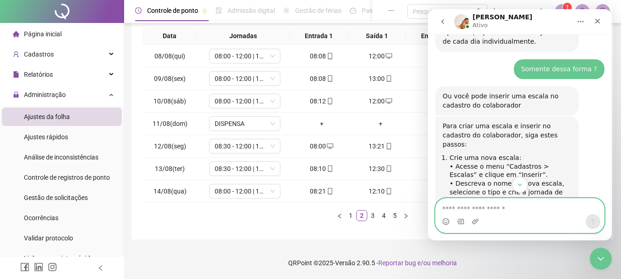
click at [475, 207] on textarea "Envie uma mensagem..." at bounding box center [519, 206] width 168 height 16
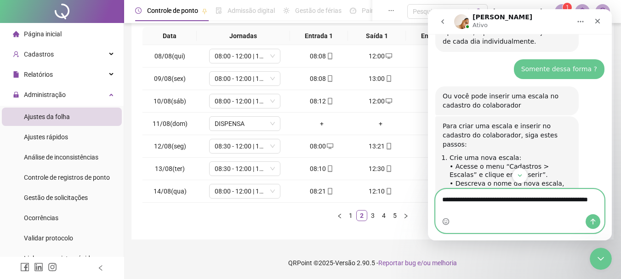
type textarea "**********"
drag, startPoint x: 479, startPoint y: 210, endPoint x: 435, endPoint y: 197, distance: 45.3
click at [435, 197] on textarea "**********" at bounding box center [519, 201] width 168 height 25
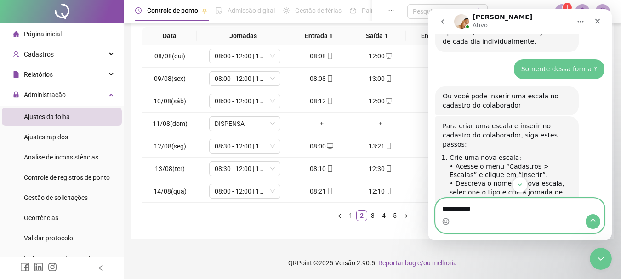
type textarea "**********"
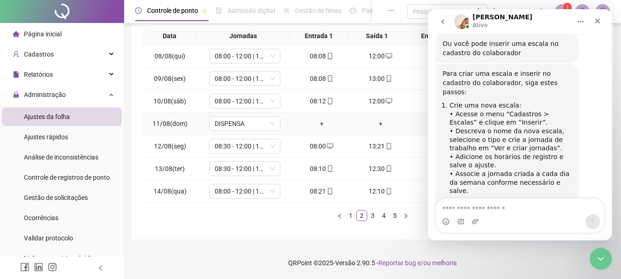
click at [386, 132] on td "+" at bounding box center [380, 124] width 59 height 23
click at [233, 148] on span "08:30 - 12:00 | 13:30 - 18:00" at bounding box center [245, 146] width 60 height 14
click at [233, 165] on span "08:30 - 12:00 | 13:30 - 18:00" at bounding box center [245, 169] width 60 height 14
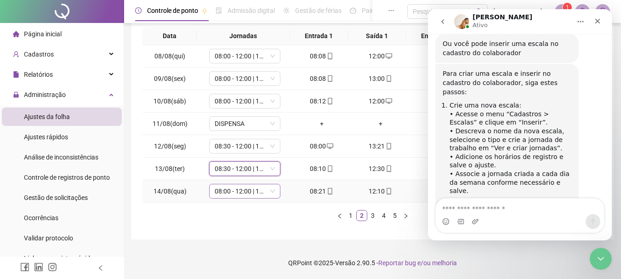
click at [236, 193] on span "08:00 - 12:00 | 12:20 - 14:00" at bounding box center [245, 191] width 60 height 14
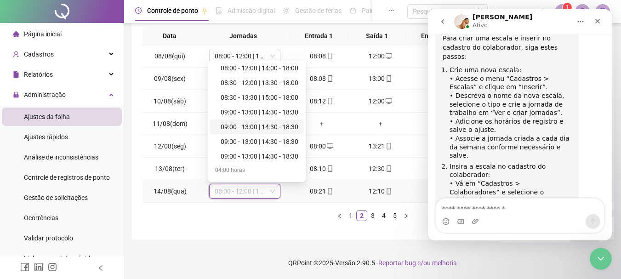
scroll to position [0, 0]
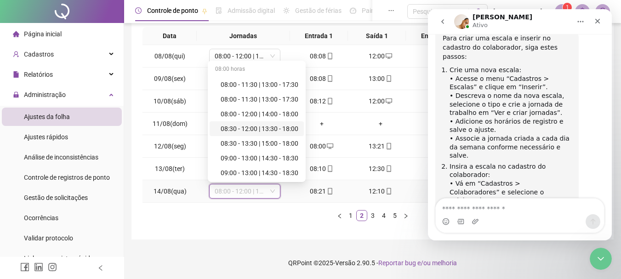
click at [266, 130] on div "08:30 - 12:00 | 13:30 - 18:00" at bounding box center [259, 129] width 78 height 10
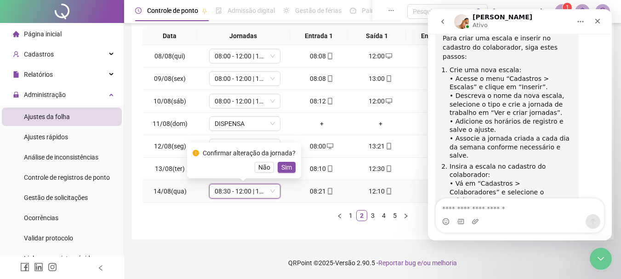
click at [283, 169] on span "Sim" at bounding box center [286, 167] width 11 height 10
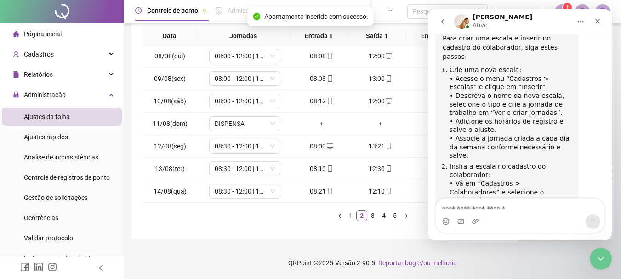
scroll to position [2132, 0]
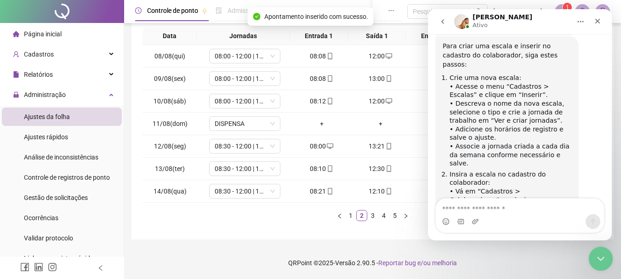
click at [604, 264] on div "Fechar mensagem da Intercom" at bounding box center [599, 257] width 22 height 22
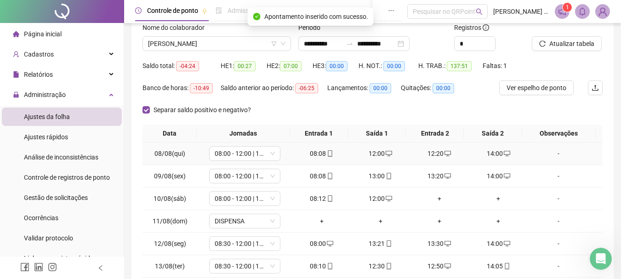
scroll to position [0, 0]
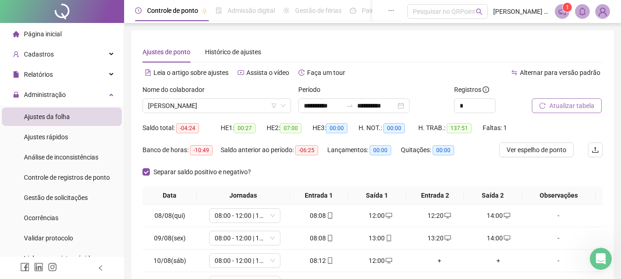
click at [554, 110] on span "Atualizar tabela" at bounding box center [571, 106] width 45 height 10
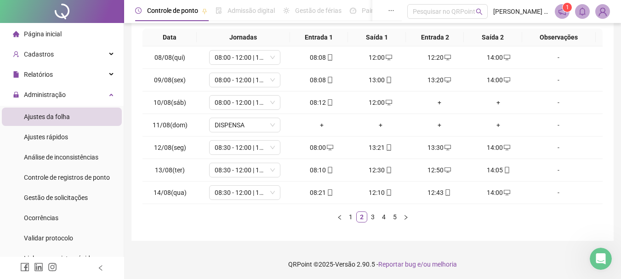
scroll to position [159, 0]
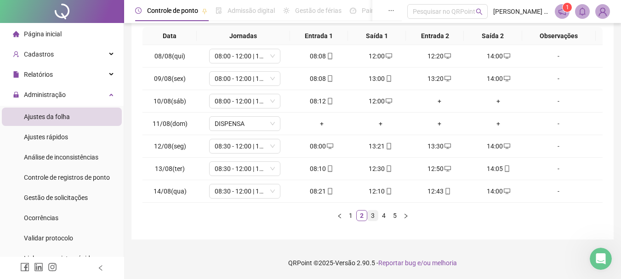
click at [372, 215] on link "3" at bounding box center [372, 215] width 10 height 10
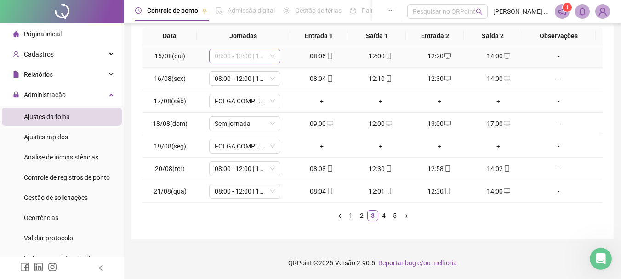
click at [243, 53] on span "08:00 - 12:00 | 14:00 - 18:00" at bounding box center [245, 56] width 60 height 14
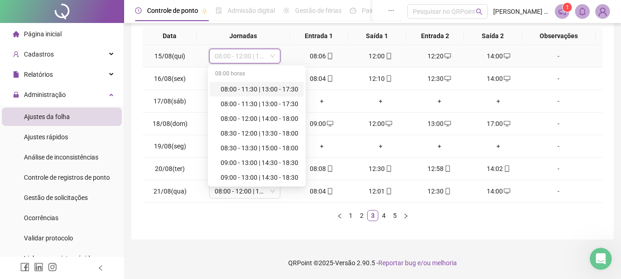
click at [243, 53] on span "08:00 - 12:00 | 14:00 - 18:00" at bounding box center [245, 56] width 60 height 14
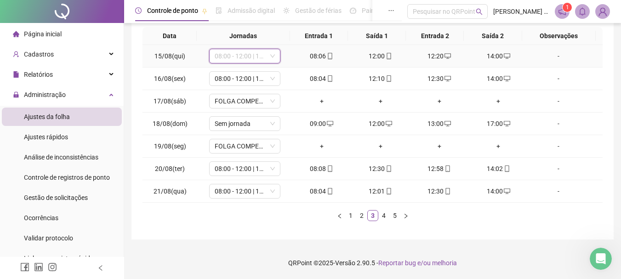
click at [256, 53] on span "08:00 - 12:00 | 14:00 - 18:00" at bounding box center [245, 56] width 60 height 14
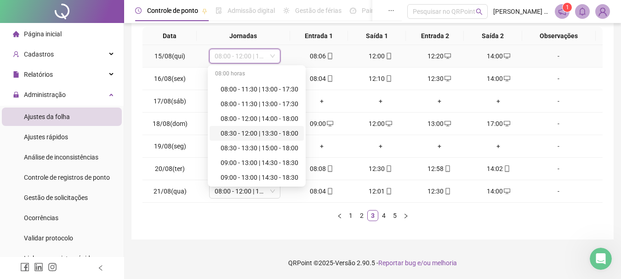
click at [279, 134] on div "08:30 - 12:00 | 13:30 - 18:00" at bounding box center [259, 133] width 78 height 10
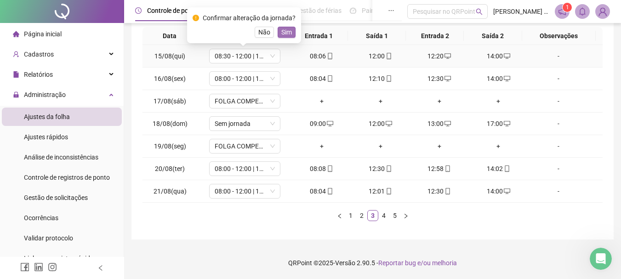
click at [281, 36] on span "Sim" at bounding box center [286, 32] width 11 height 10
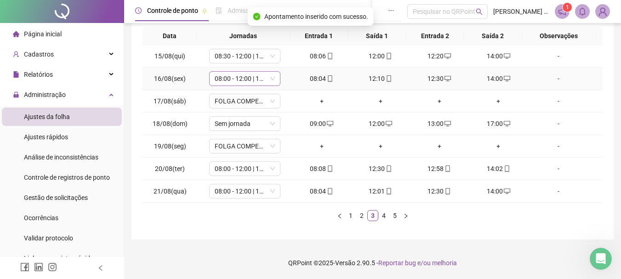
click at [244, 77] on span "08:00 - 12:00 | 12:20 - 14:00" at bounding box center [245, 79] width 60 height 14
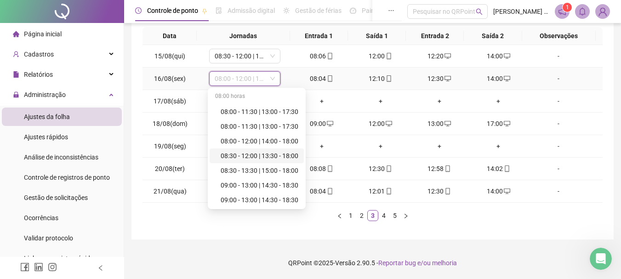
click at [262, 156] on div "08:30 - 12:00 | 13:30 - 18:00" at bounding box center [259, 156] width 78 height 10
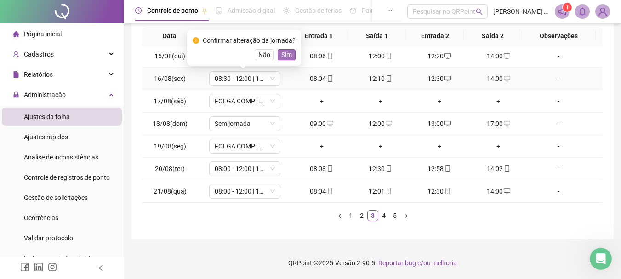
click at [286, 51] on span "Sim" at bounding box center [286, 55] width 11 height 10
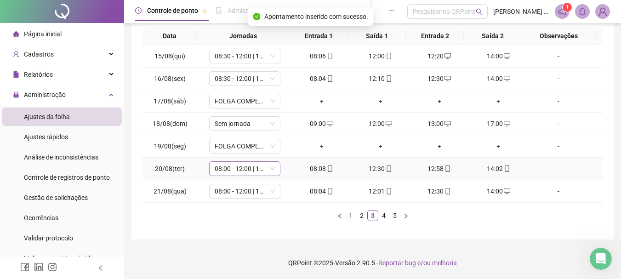
click at [230, 167] on span "08:00 - 12:00 | 12:20 - 14:00" at bounding box center [245, 169] width 60 height 14
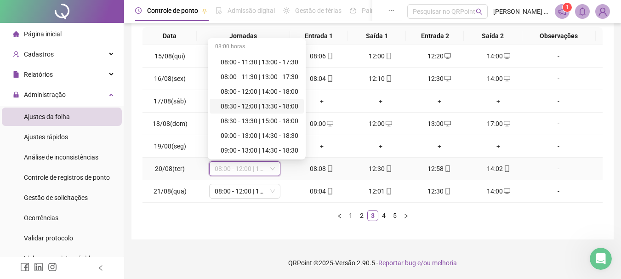
click at [257, 107] on div "08:30 - 12:00 | 13:30 - 18:00" at bounding box center [259, 106] width 78 height 10
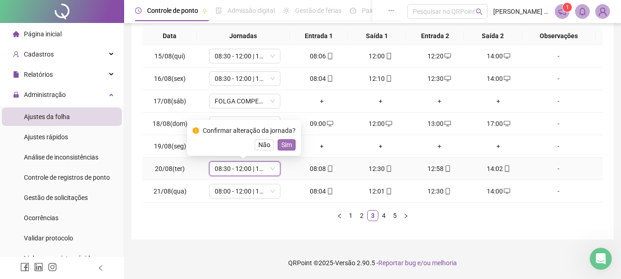
click at [285, 145] on span "Sim" at bounding box center [286, 145] width 11 height 10
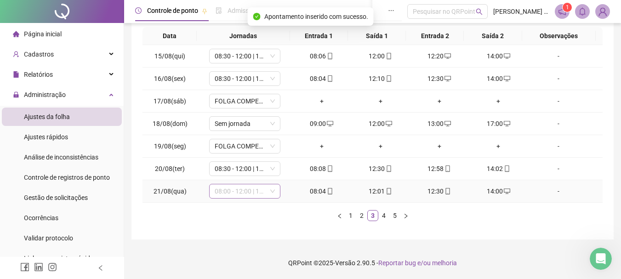
click at [239, 192] on span "08:00 - 12:00 | 12:20 - 14:00" at bounding box center [245, 191] width 60 height 14
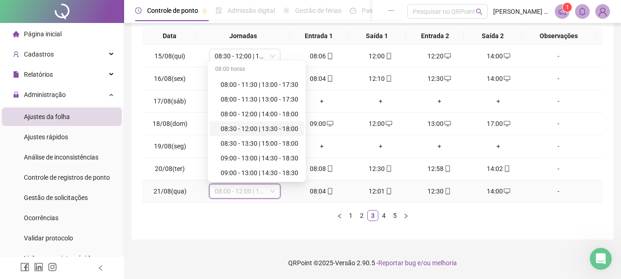
click at [280, 130] on div "08:30 - 12:00 | 13:30 - 18:00" at bounding box center [259, 129] width 78 height 10
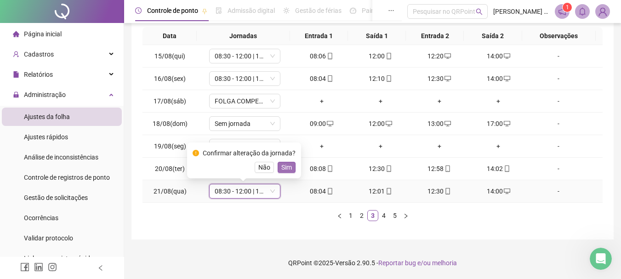
click at [287, 170] on span "Sim" at bounding box center [286, 167] width 11 height 10
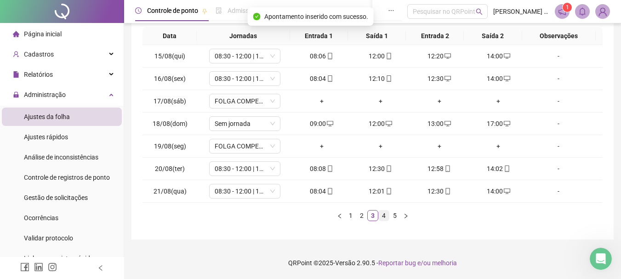
click at [384, 215] on link "4" at bounding box center [384, 215] width 10 height 10
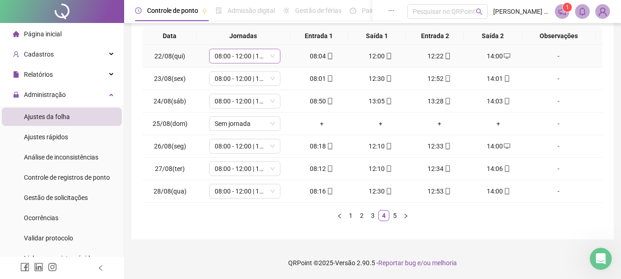
click at [236, 58] on span "08:00 - 12:00 | 12:20 - 14:00" at bounding box center [245, 56] width 60 height 14
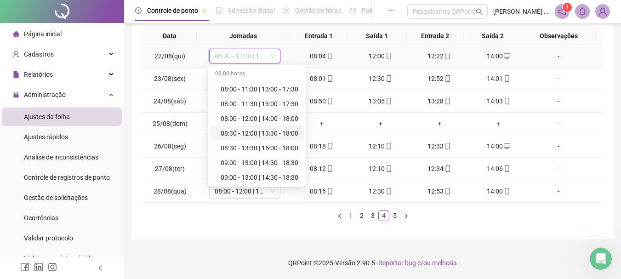
click at [280, 133] on div "08:30 - 12:00 | 13:30 - 18:00" at bounding box center [259, 133] width 78 height 10
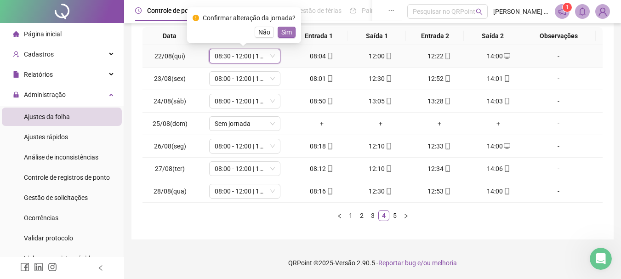
click at [283, 32] on span "Sim" at bounding box center [286, 32] width 11 height 10
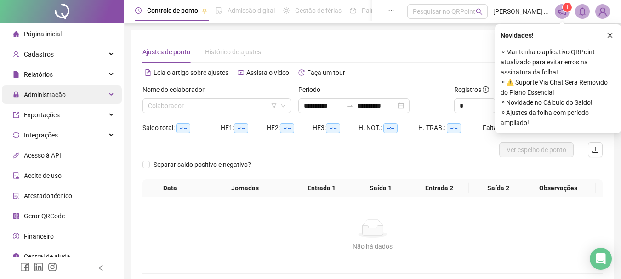
click at [55, 98] on span "Administração" at bounding box center [45, 94] width 42 height 7
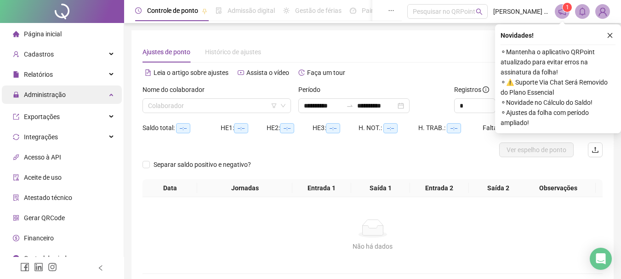
click at [56, 95] on span "Administração" at bounding box center [45, 94] width 42 height 7
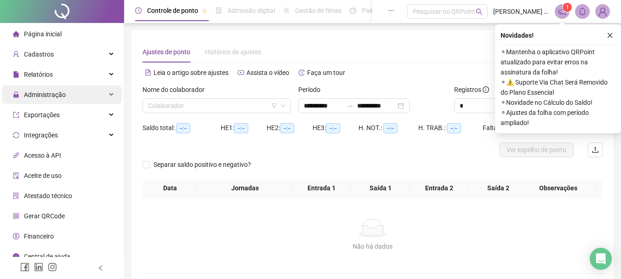
click at [61, 88] on span "Administração" at bounding box center [39, 94] width 53 height 18
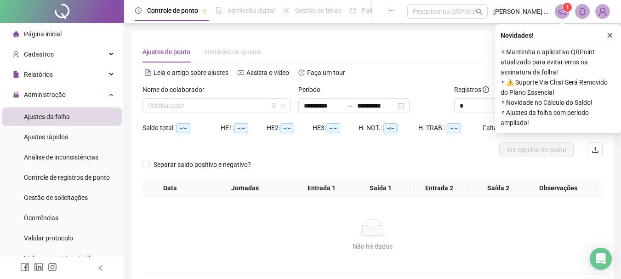
click at [61, 116] on span "Ajustes da folha" at bounding box center [47, 116] width 46 height 7
click at [168, 109] on input "search" at bounding box center [212, 106] width 129 height 14
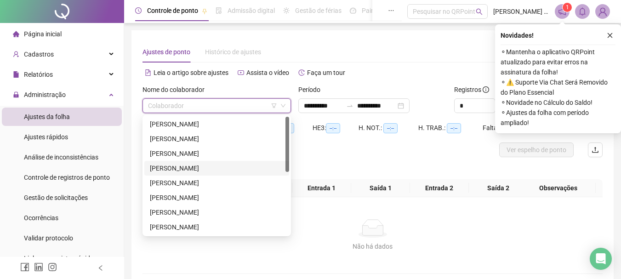
click at [171, 170] on div "[PERSON_NAME]" at bounding box center [217, 168] width 134 height 10
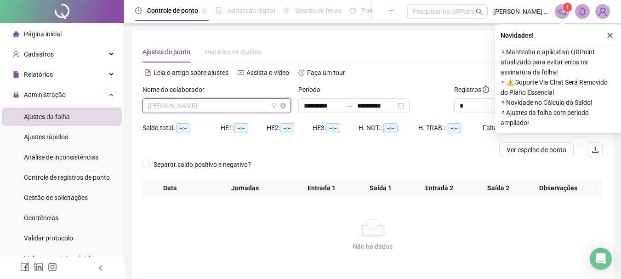
click at [182, 103] on span "[PERSON_NAME]" at bounding box center [216, 106] width 137 height 14
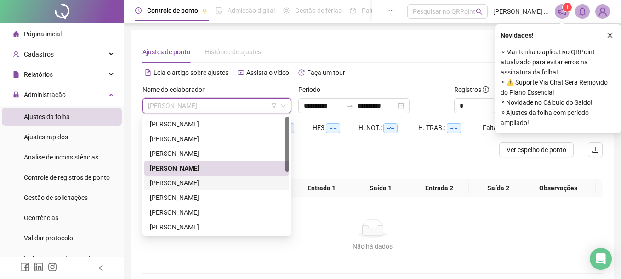
click at [170, 185] on div "[PERSON_NAME]" at bounding box center [217, 183] width 134 height 10
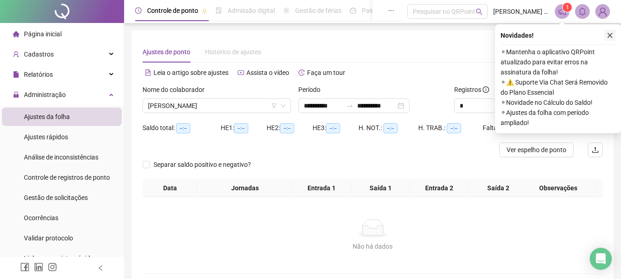
click at [610, 39] on button "button" at bounding box center [609, 35] width 11 height 11
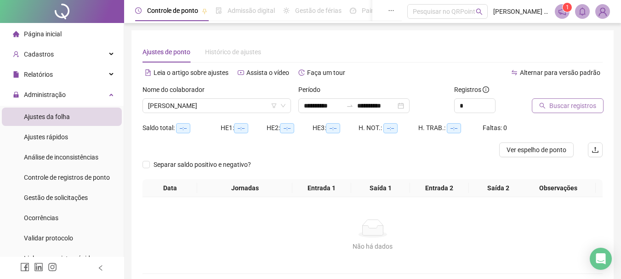
click at [572, 107] on span "Buscar registros" at bounding box center [572, 106] width 47 height 10
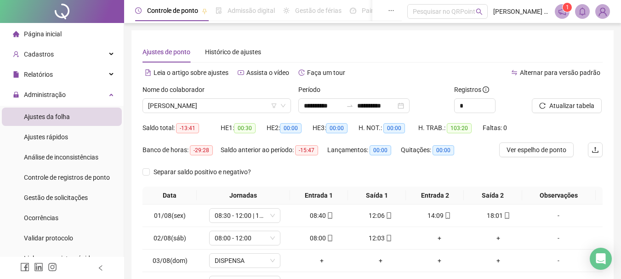
click at [141, 169] on div "**********" at bounding box center [372, 214] width 482 height 368
click at [149, 172] on span at bounding box center [145, 171] width 7 height 7
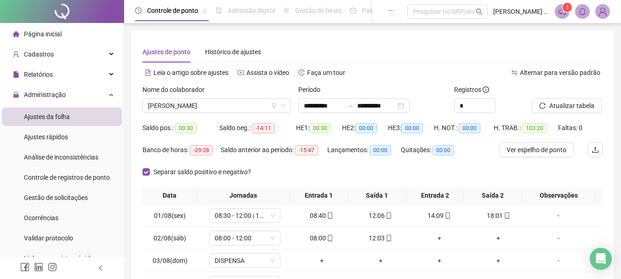
scroll to position [138, 0]
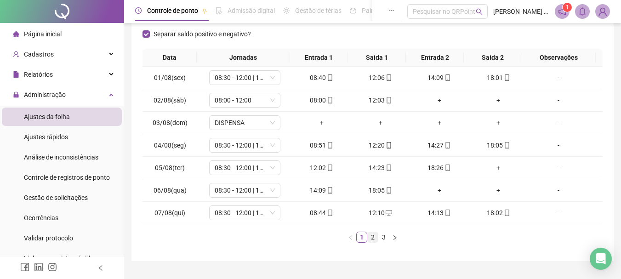
click at [372, 238] on link "2" at bounding box center [372, 237] width 10 height 10
click at [385, 237] on link "3" at bounding box center [384, 237] width 10 height 10
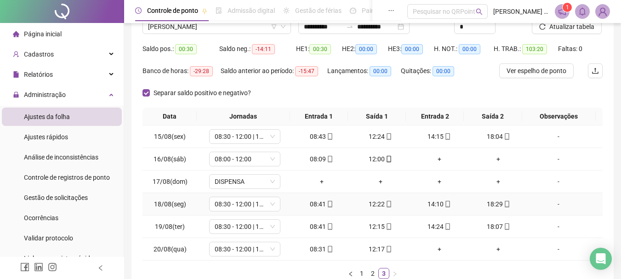
scroll to position [0, 0]
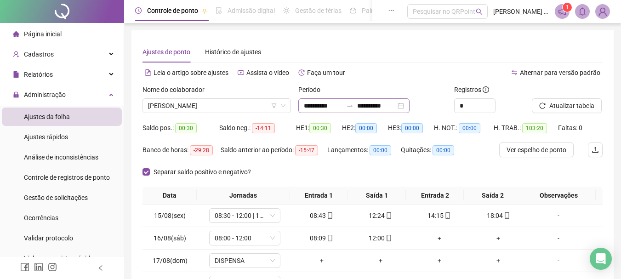
click at [409, 103] on div "**********" at bounding box center [353, 105] width 111 height 15
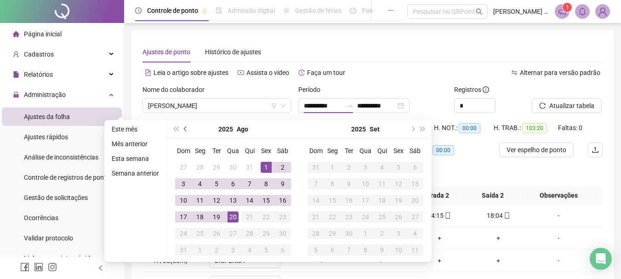
click at [182, 130] on button "prev-year" at bounding box center [186, 129] width 10 height 18
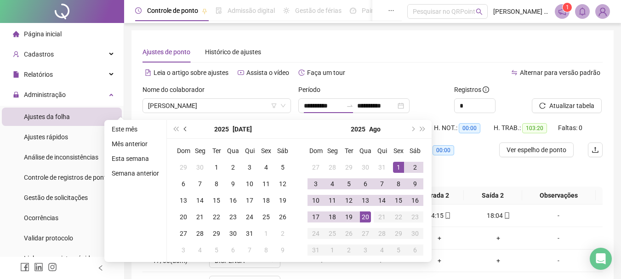
click at [182, 130] on button "prev-year" at bounding box center [186, 129] width 10 height 18
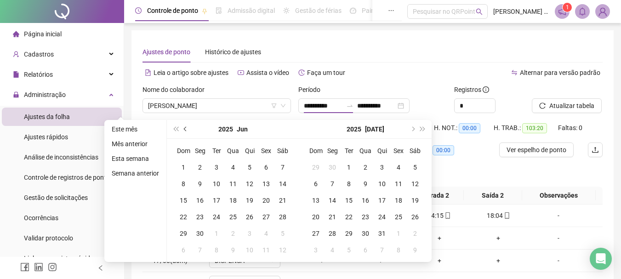
click at [182, 130] on button "prev-year" at bounding box center [186, 129] width 10 height 18
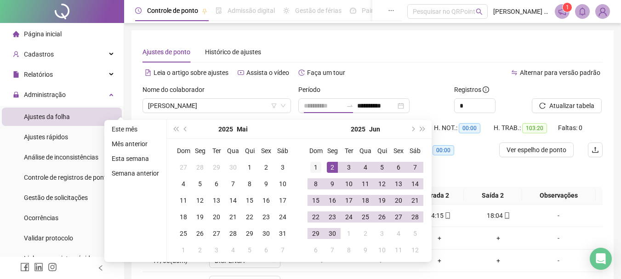
type input "**********"
click at [319, 168] on div "1" at bounding box center [315, 167] width 11 height 11
type input "**********"
click at [330, 234] on div "30" at bounding box center [332, 233] width 11 height 11
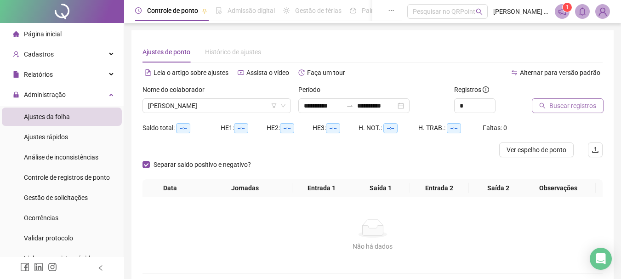
click at [555, 107] on span "Buscar registros" at bounding box center [572, 106] width 47 height 10
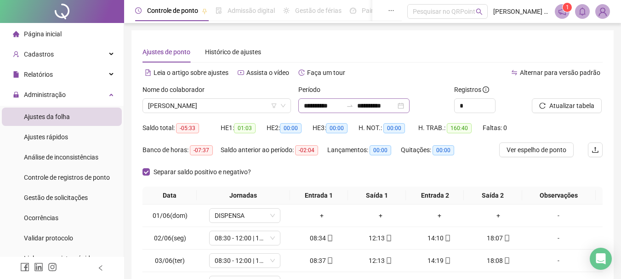
click at [409, 106] on div "**********" at bounding box center [353, 105] width 111 height 15
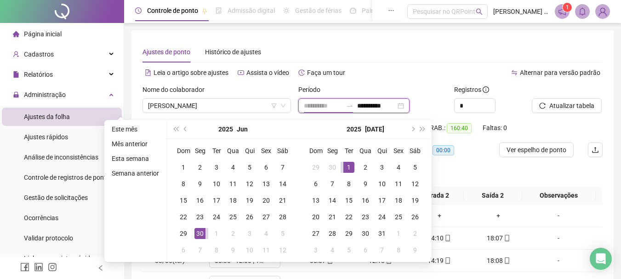
type input "**********"
click at [349, 168] on div "1" at bounding box center [348, 167] width 11 height 11
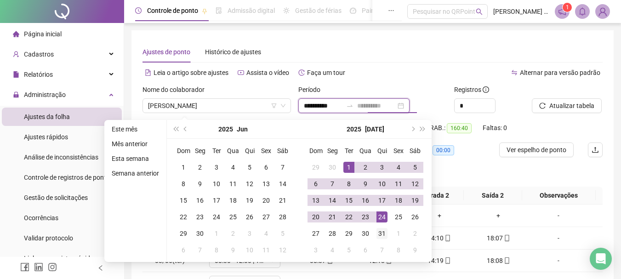
type input "**********"
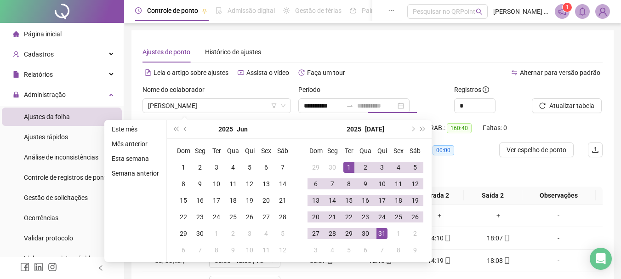
click at [380, 232] on div "31" at bounding box center [381, 233] width 11 height 11
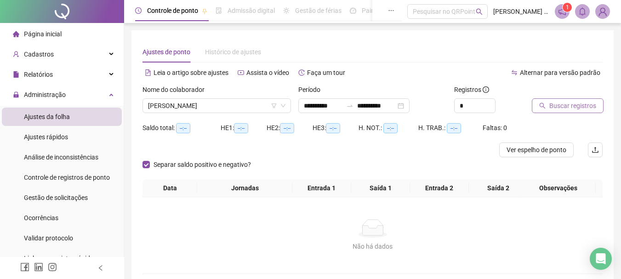
click at [564, 107] on span "Buscar registros" at bounding box center [572, 106] width 47 height 10
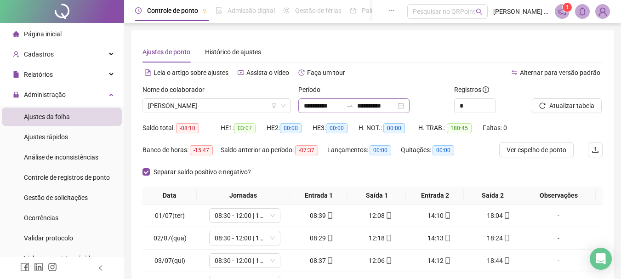
click at [409, 106] on div "**********" at bounding box center [353, 105] width 111 height 15
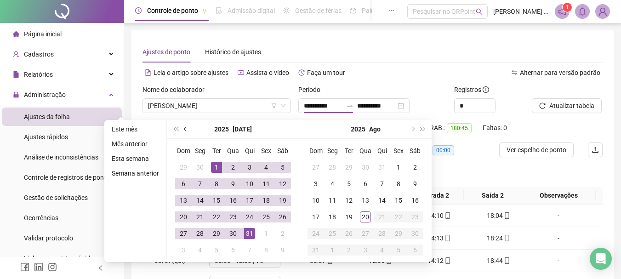
click at [183, 126] on button "prev-year" at bounding box center [186, 129] width 10 height 18
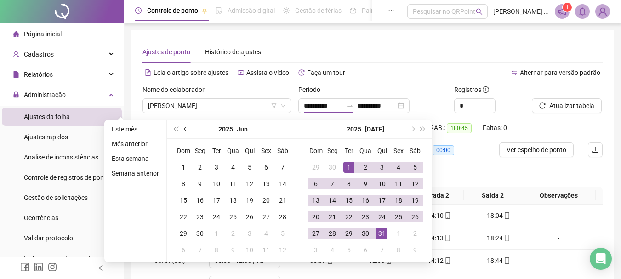
click at [183, 126] on button "prev-year" at bounding box center [186, 129] width 10 height 18
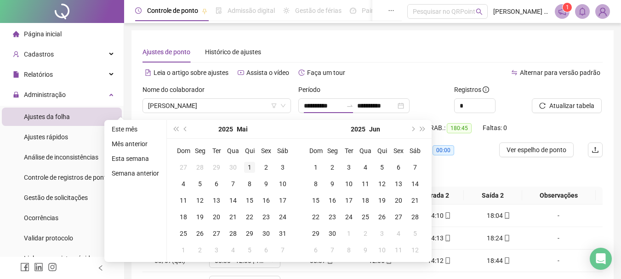
type input "**********"
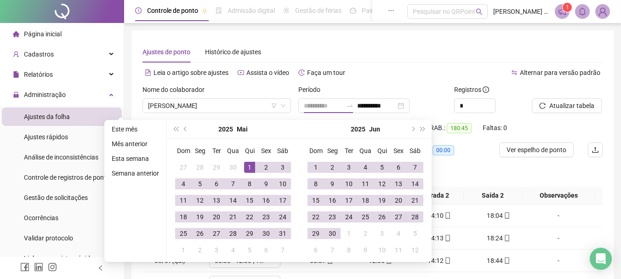
click at [246, 167] on div "1" at bounding box center [249, 167] width 11 height 11
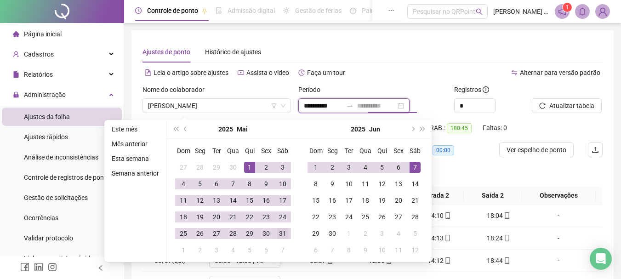
type input "**********"
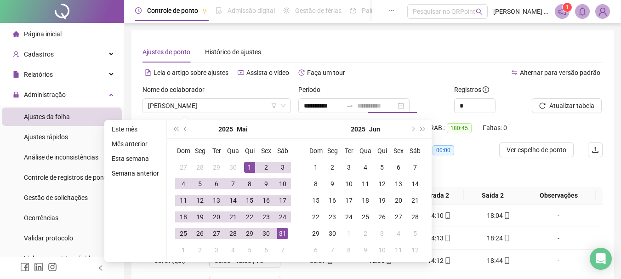
click at [283, 235] on div "31" at bounding box center [282, 233] width 11 height 11
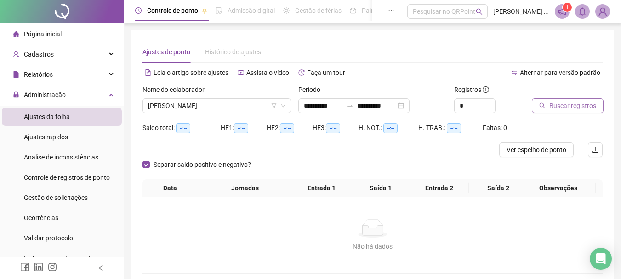
click at [584, 110] on span "Buscar registros" at bounding box center [572, 106] width 47 height 10
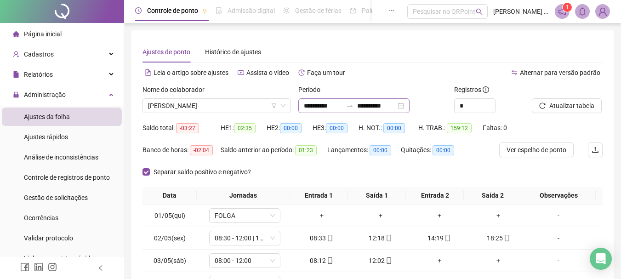
click at [409, 105] on div "**********" at bounding box center [353, 105] width 111 height 15
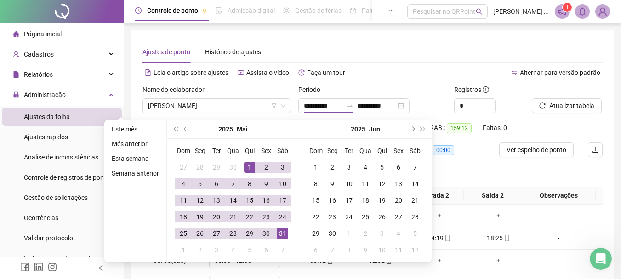
click at [411, 130] on span "next-year" at bounding box center [412, 129] width 5 height 5
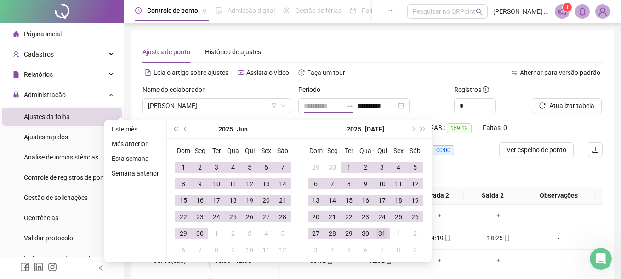
type input "**********"
click at [379, 234] on div "31" at bounding box center [381, 233] width 11 height 11
type input "**********"
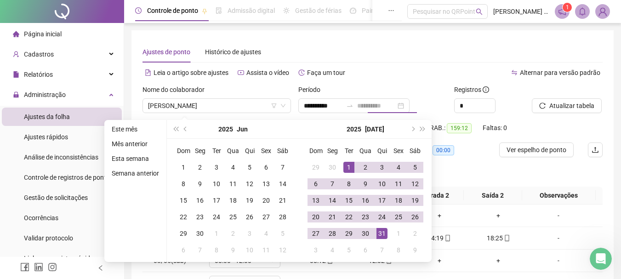
click at [345, 168] on div "1" at bounding box center [348, 167] width 11 height 11
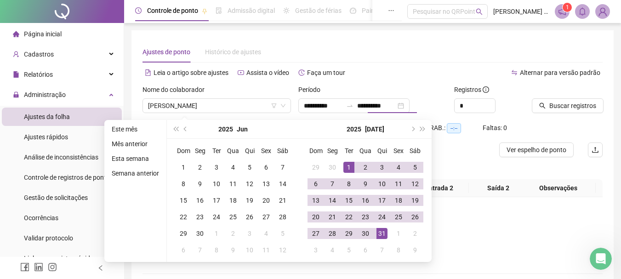
type input "**********"
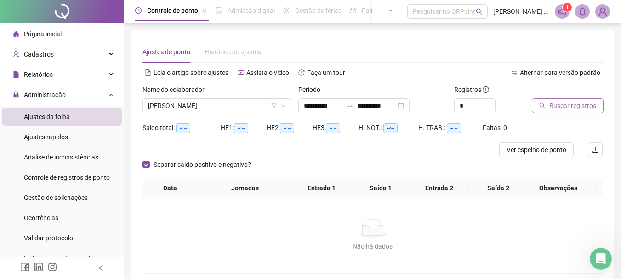
click at [552, 105] on span "Buscar registros" at bounding box center [572, 106] width 47 height 10
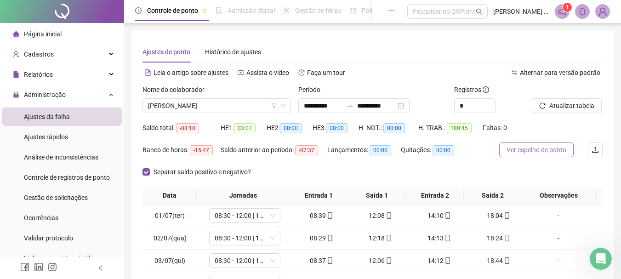
click at [550, 152] on span "Ver espelho de ponto" at bounding box center [536, 150] width 60 height 10
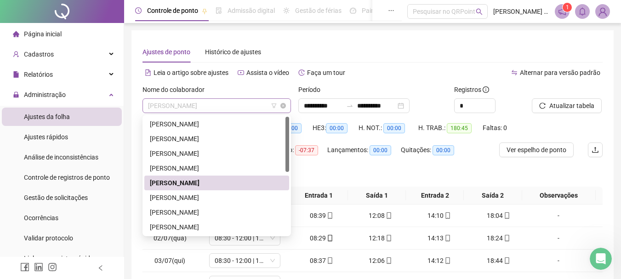
click at [232, 104] on span "[PERSON_NAME]" at bounding box center [216, 106] width 137 height 14
click at [197, 200] on div "[PERSON_NAME]" at bounding box center [217, 197] width 134 height 10
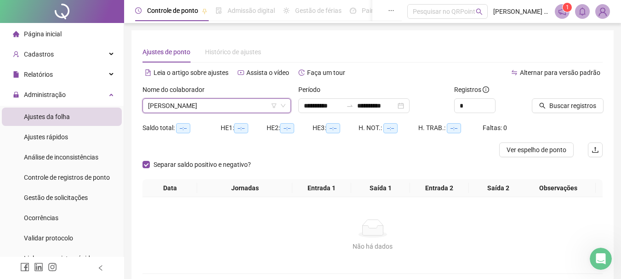
click at [571, 114] on div "Buscar registros" at bounding box center [567, 103] width 78 height 36
click at [571, 108] on span "Buscar registros" at bounding box center [572, 106] width 47 height 10
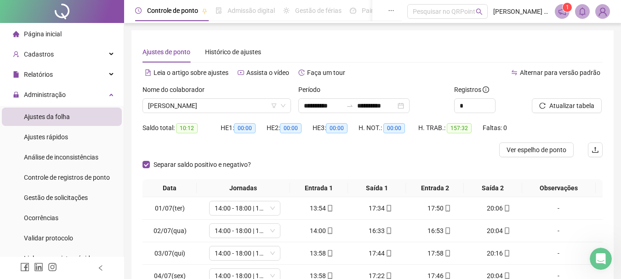
click at [141, 163] on div "**********" at bounding box center [372, 210] width 482 height 361
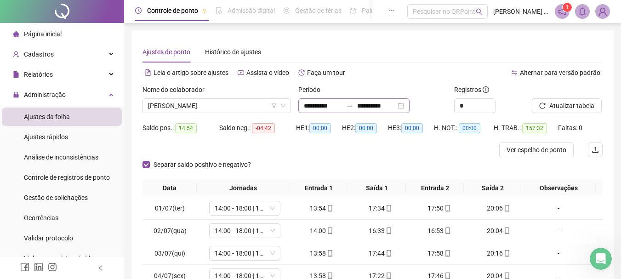
click at [409, 106] on div "**********" at bounding box center [353, 105] width 111 height 15
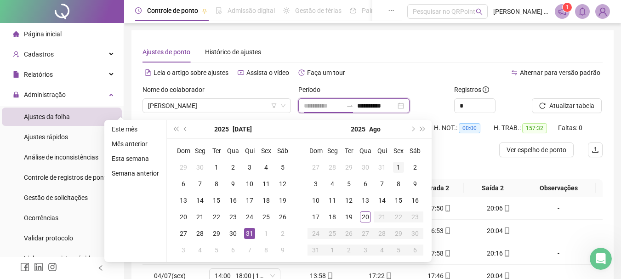
type input "**********"
click at [396, 168] on div "1" at bounding box center [398, 167] width 11 height 11
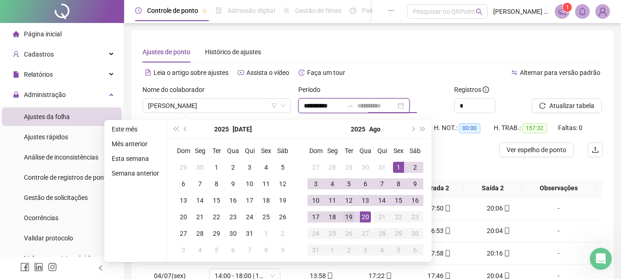
type input "**********"
click at [351, 215] on div "19" at bounding box center [348, 216] width 11 height 11
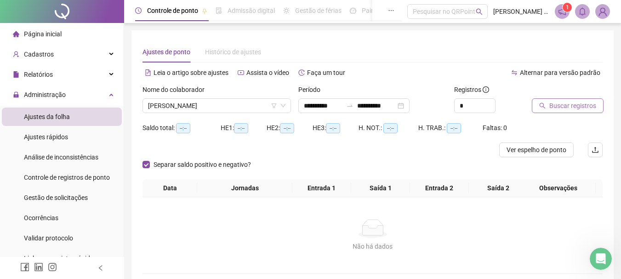
click at [560, 105] on span "Buscar registros" at bounding box center [572, 106] width 47 height 10
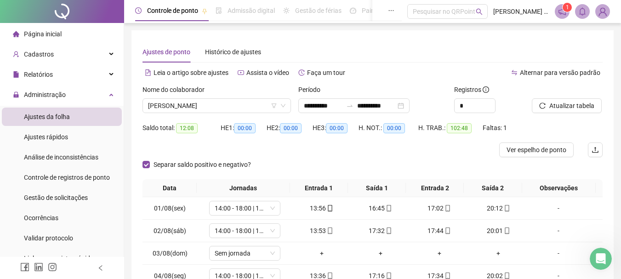
click at [273, 152] on div at bounding box center [314, 149] width 345 height 15
click at [209, 102] on span "[PERSON_NAME]" at bounding box center [216, 106] width 137 height 14
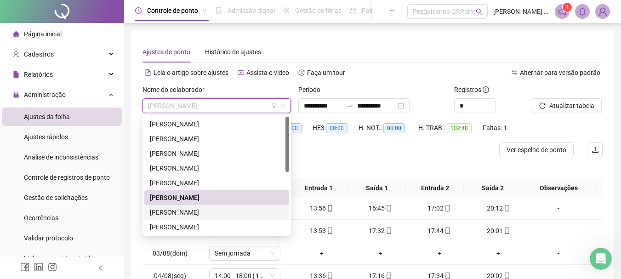
click at [195, 210] on div "[PERSON_NAME]" at bounding box center [217, 212] width 134 height 10
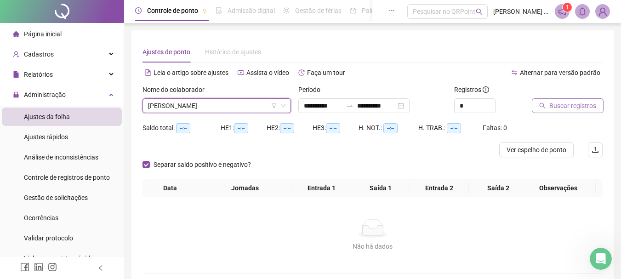
click at [555, 108] on span "Buscar registros" at bounding box center [572, 106] width 47 height 10
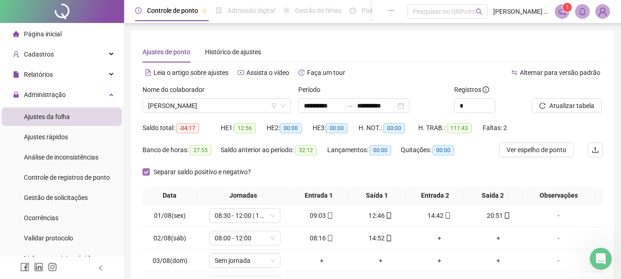
click at [148, 170] on span at bounding box center [145, 171] width 7 height 7
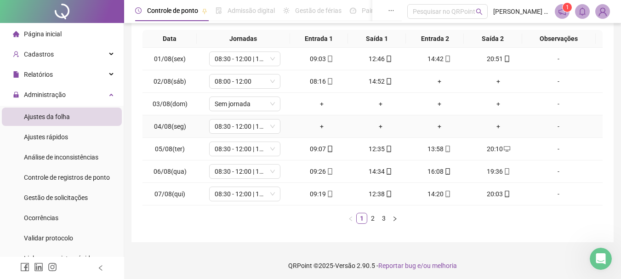
scroll to position [159, 0]
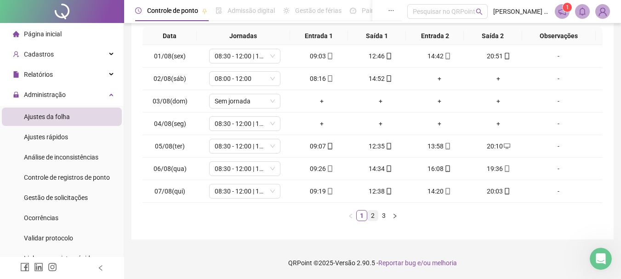
click at [373, 215] on link "2" at bounding box center [372, 215] width 10 height 10
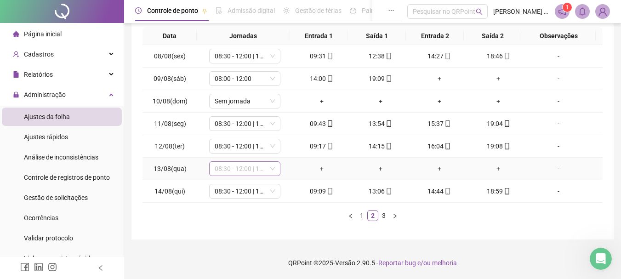
click at [245, 172] on span "08:30 - 12:00 | 13:30 - 18:00" at bounding box center [245, 169] width 60 height 14
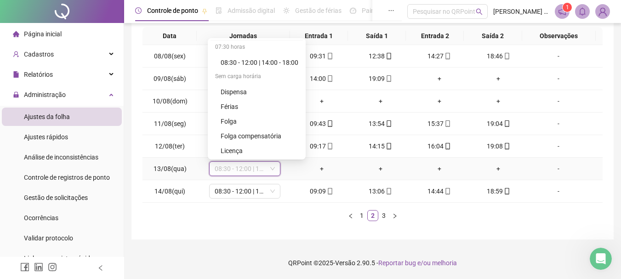
scroll to position [220, 0]
click at [254, 140] on div "Folga compensatória" at bounding box center [259, 135] width 78 height 10
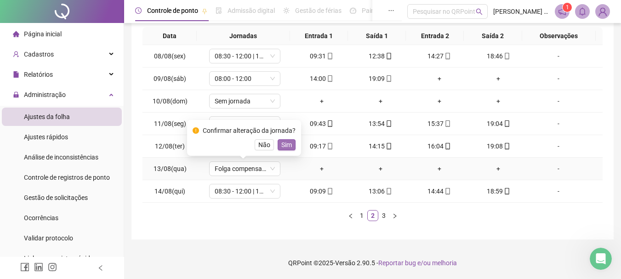
click at [281, 142] on span "Sim" at bounding box center [286, 145] width 11 height 10
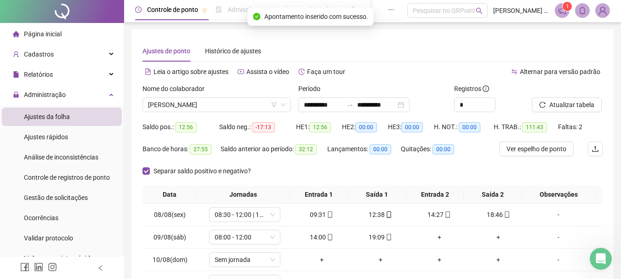
scroll to position [0, 0]
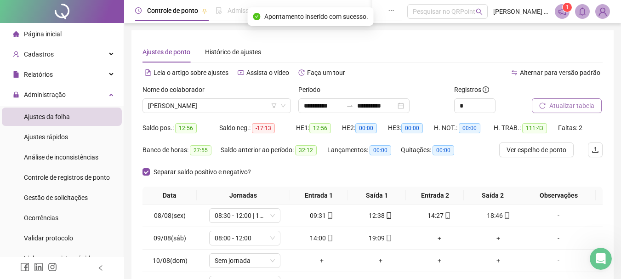
click at [569, 108] on span "Atualizar tabela" at bounding box center [571, 106] width 45 height 10
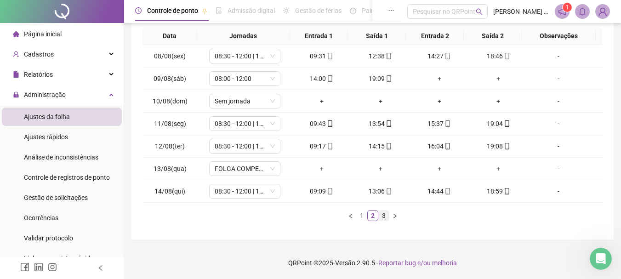
click at [382, 216] on link "3" at bounding box center [384, 215] width 10 height 10
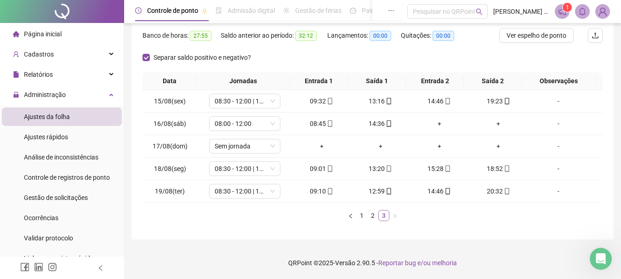
scroll to position [114, 0]
click at [362, 215] on link "1" at bounding box center [361, 215] width 10 height 10
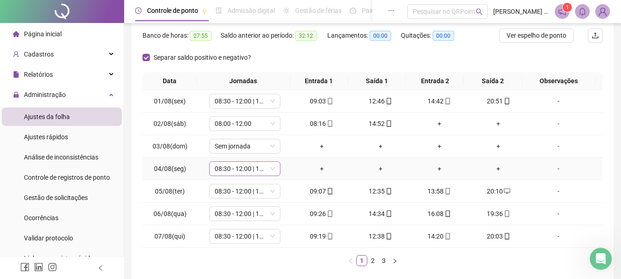
click at [259, 170] on span "08:30 - 12:00 | 13:30 - 18:00" at bounding box center [245, 169] width 60 height 14
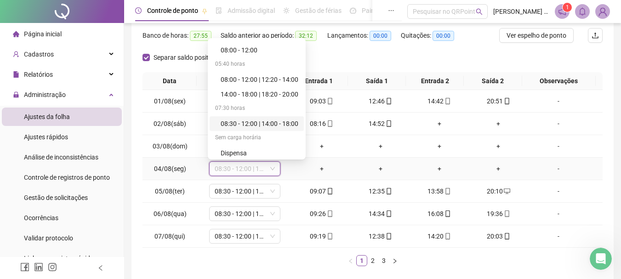
scroll to position [220, 0]
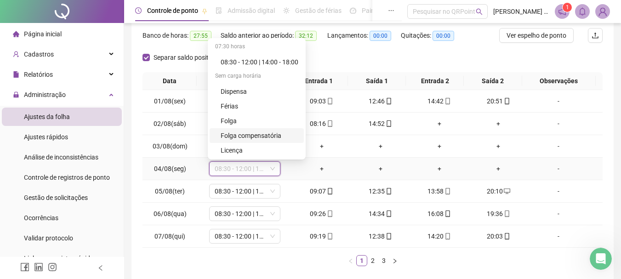
click at [252, 130] on div "Folga compensatória" at bounding box center [259, 135] width 78 height 10
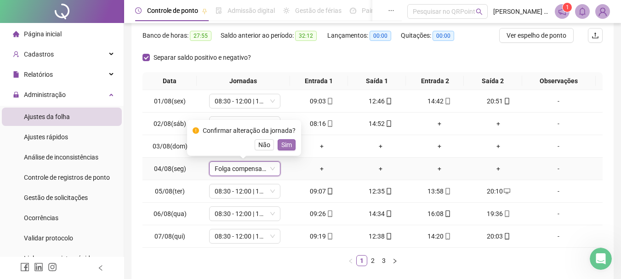
click at [283, 145] on span "Sim" at bounding box center [286, 145] width 11 height 10
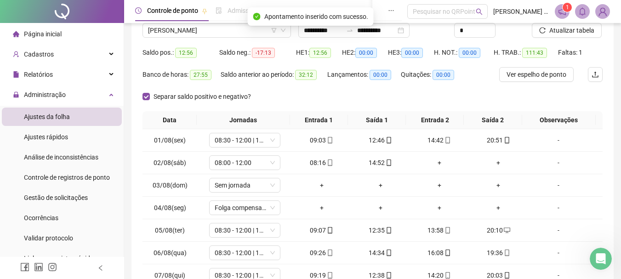
scroll to position [23, 0]
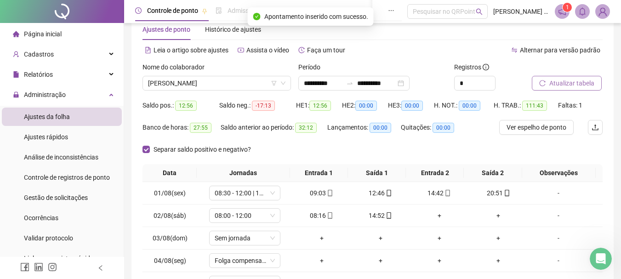
click at [565, 82] on span "Atualizar tabela" at bounding box center [571, 83] width 45 height 10
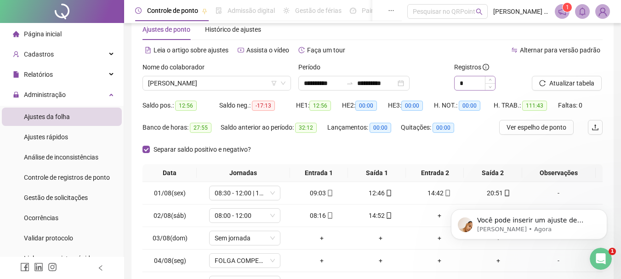
scroll to position [0, 0]
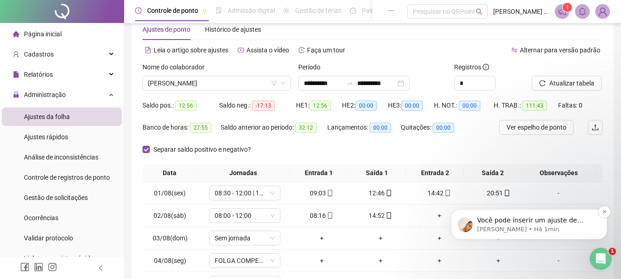
click at [547, 236] on div "Você pode inserir um ajuste de jornada para essa colaboradora. Para modificar j…" at bounding box center [529, 224] width 156 height 30
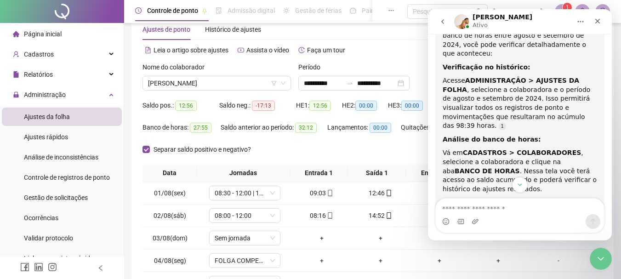
scroll to position [1815, 0]
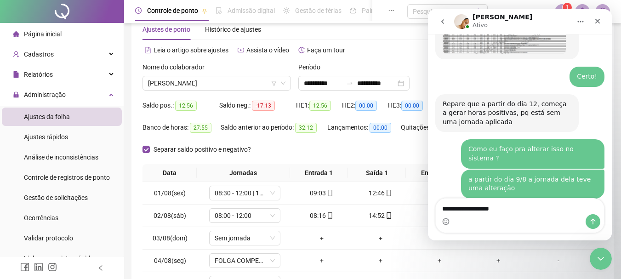
type textarea "**********"
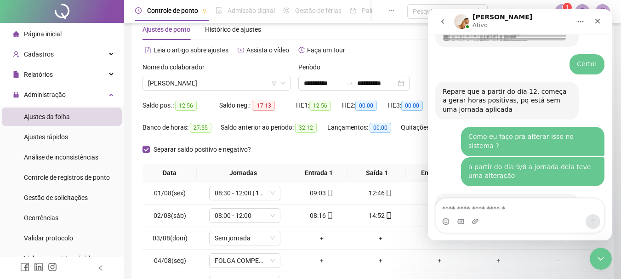
click at [299, 157] on div "Separar saldo positivo e negativo?" at bounding box center [372, 153] width 460 height 22
